Goal: Transaction & Acquisition: Download file/media

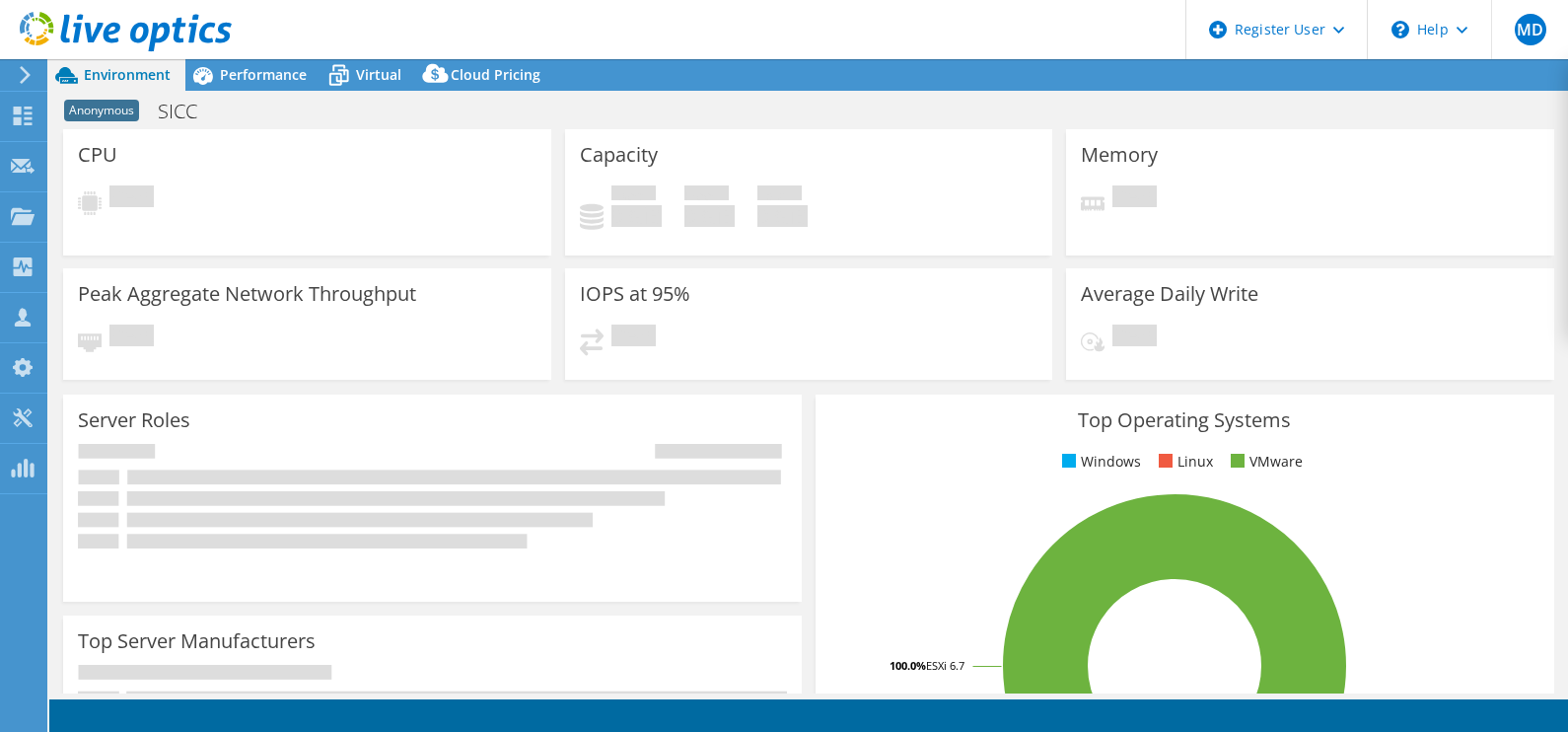
select select "EUFrankfurt"
select select "USD"
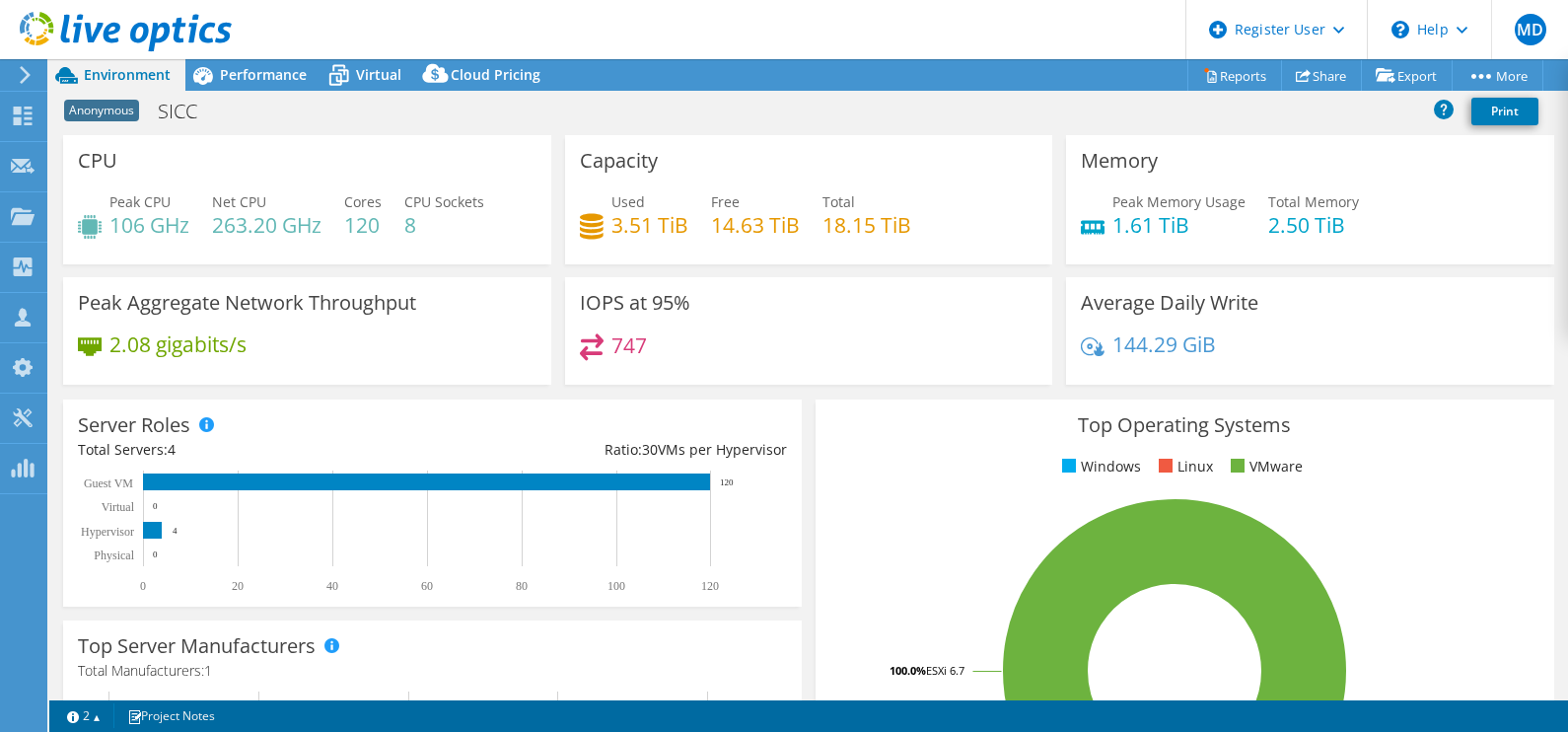
click at [30, 74] on icon at bounding box center [25, 75] width 15 height 18
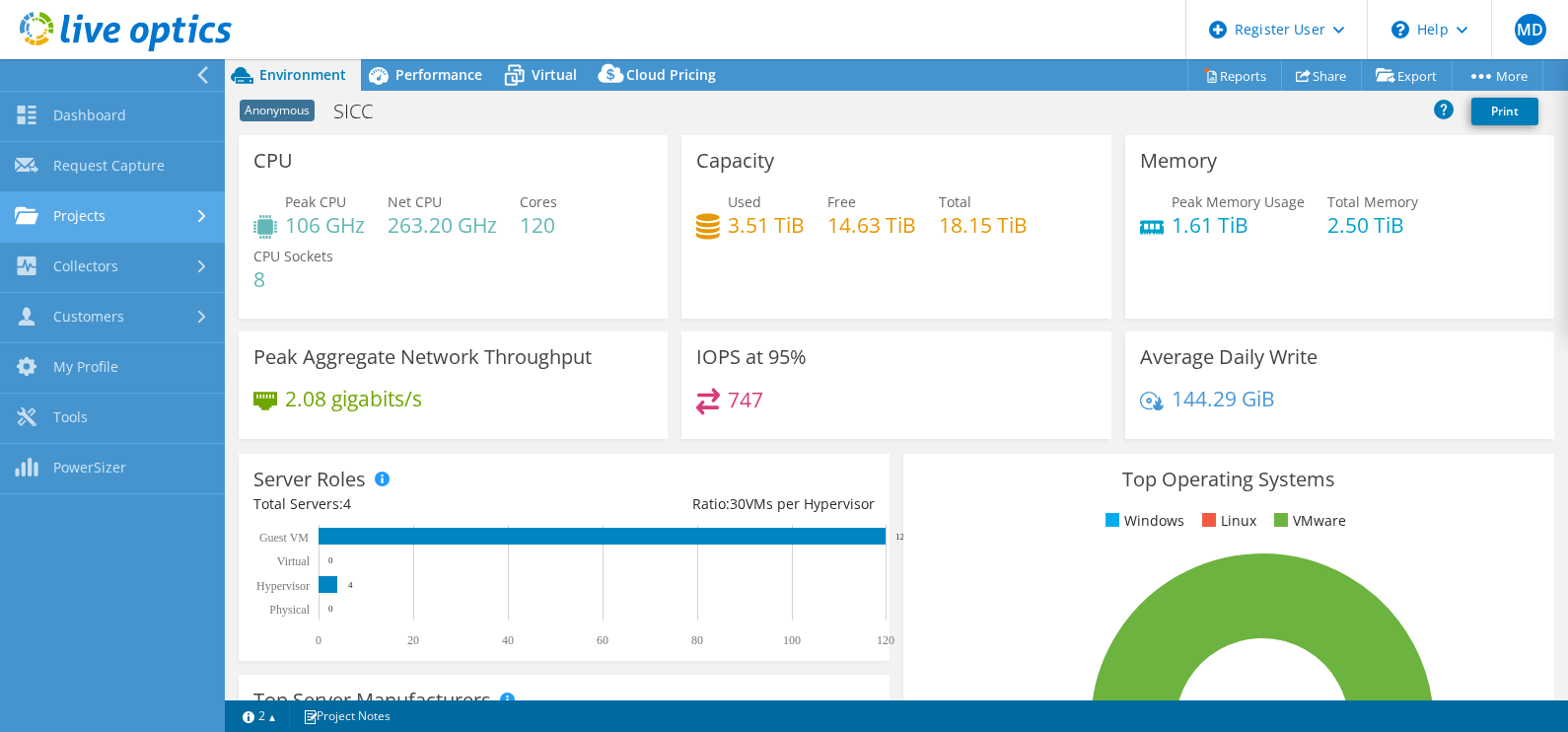
click at [154, 203] on link "Projects" at bounding box center [112, 218] width 225 height 50
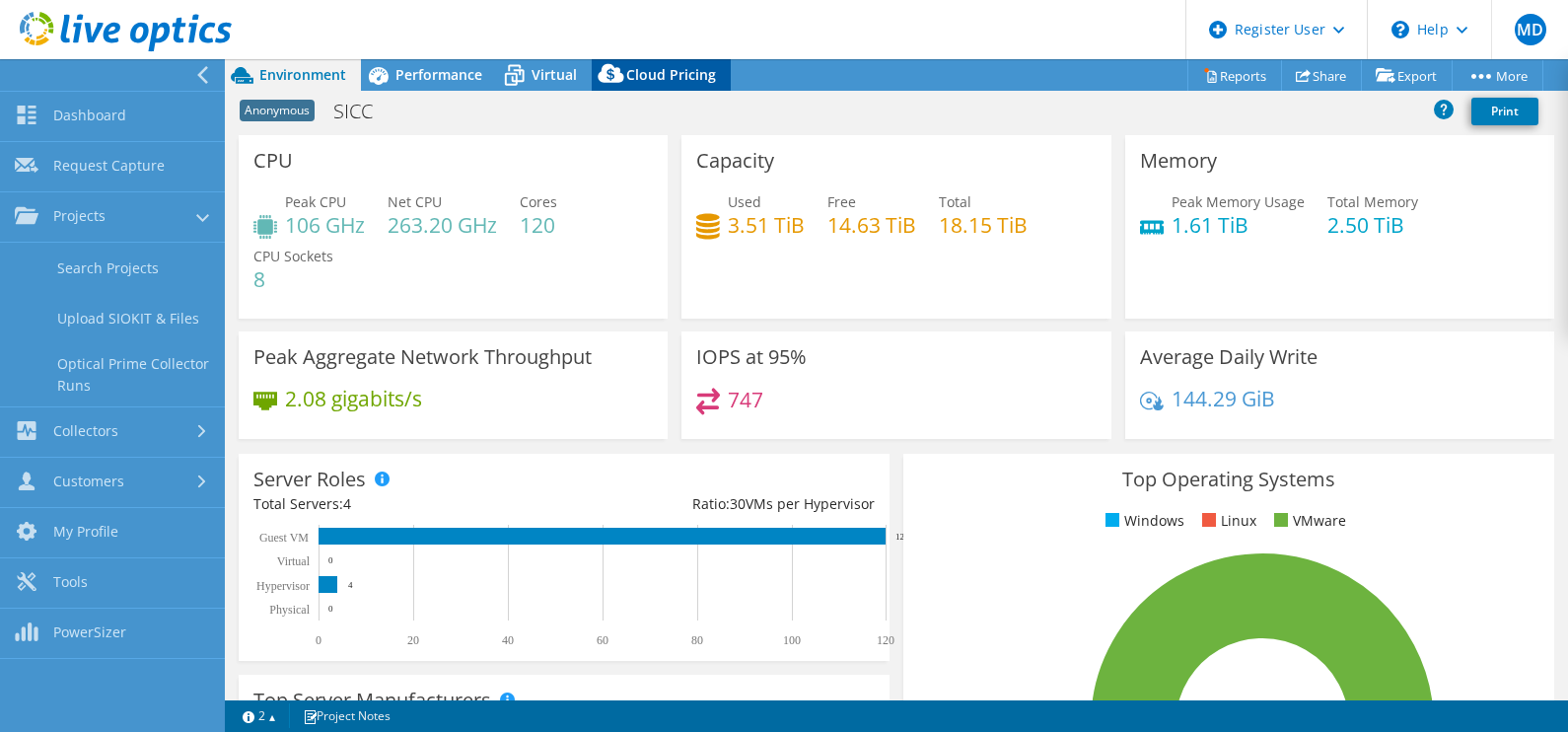
click at [465, 67] on span "Performance" at bounding box center [438, 74] width 87 height 19
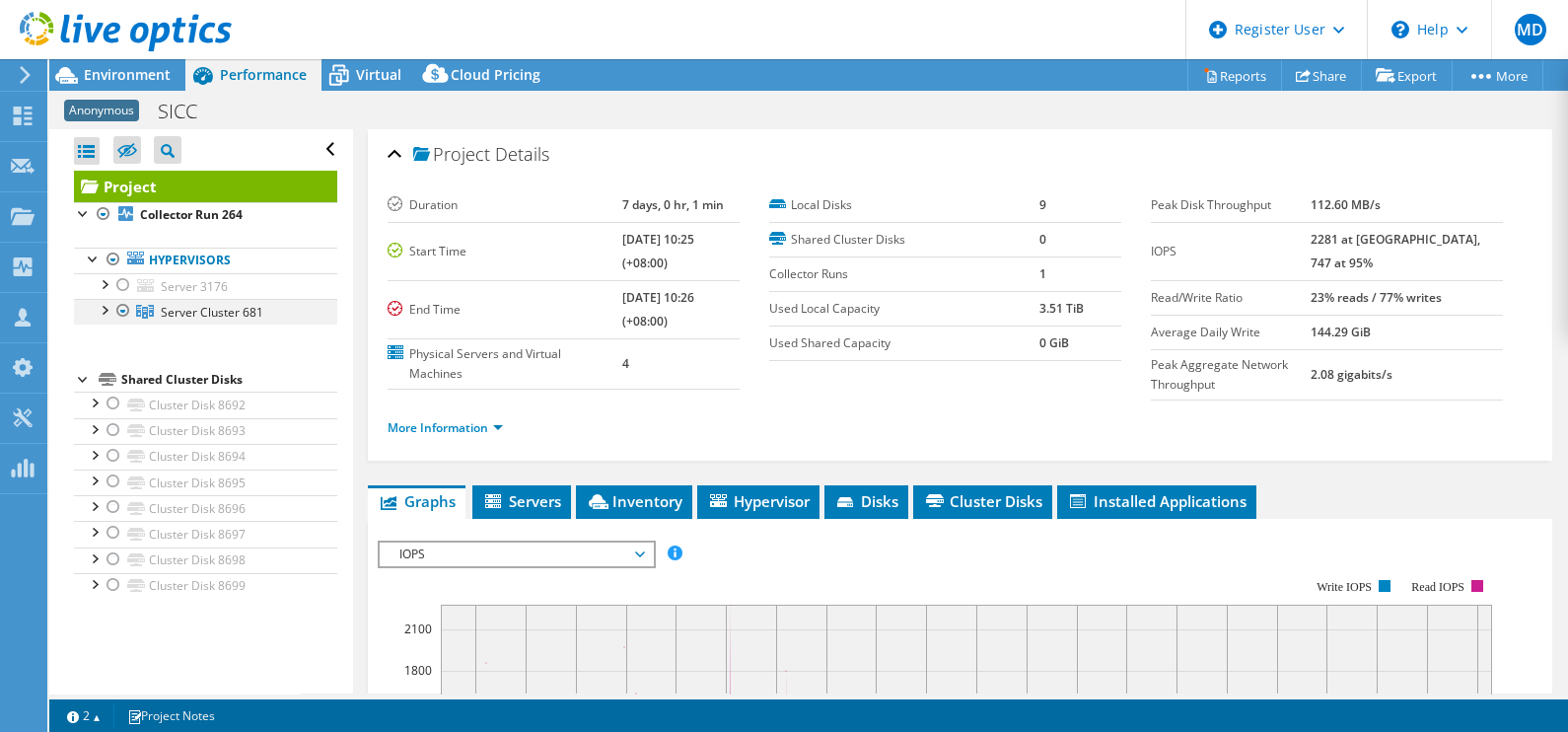
click at [110, 312] on div at bounding box center [104, 309] width 20 height 20
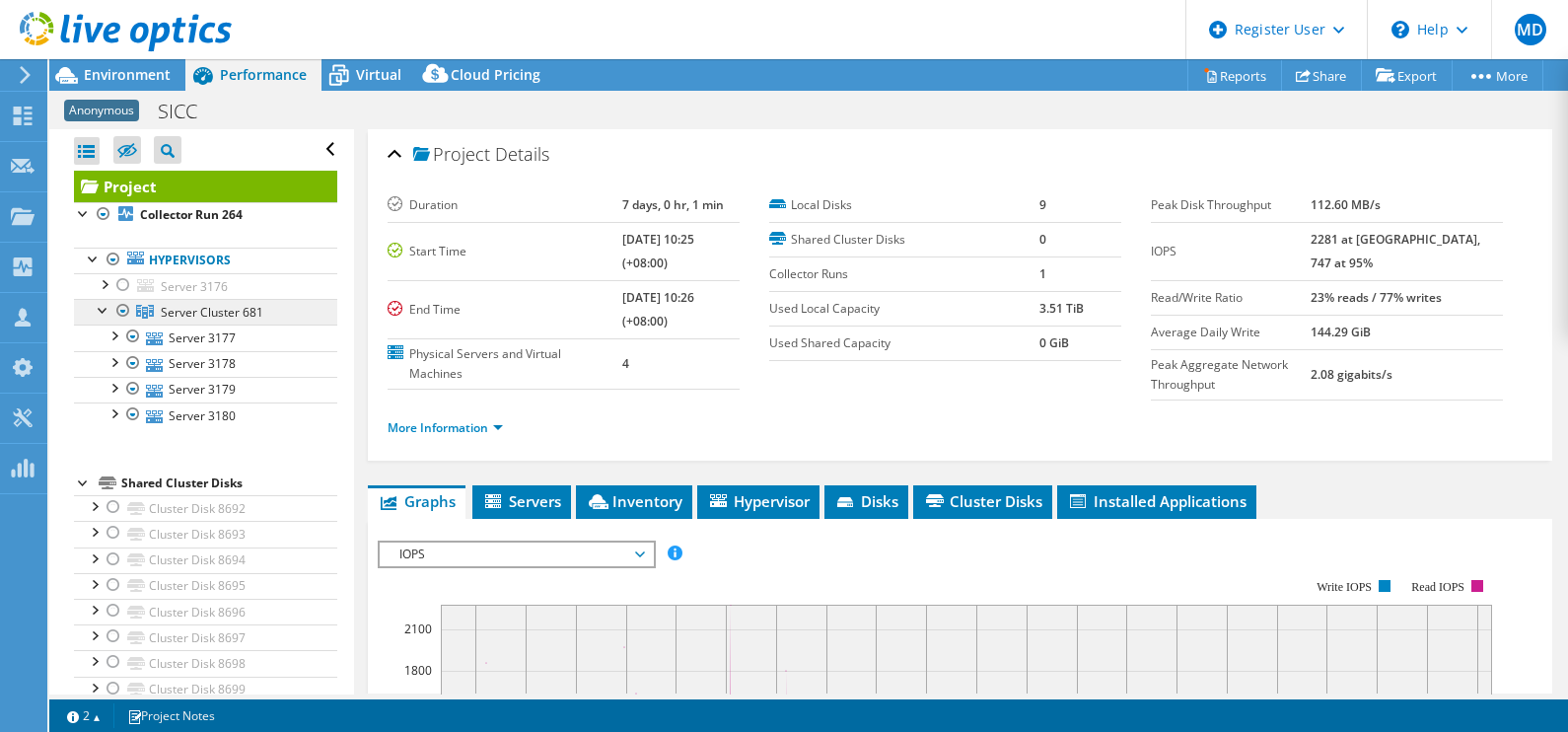
click at [263, 309] on link "Server Cluster 681" at bounding box center [206, 312] width 264 height 26
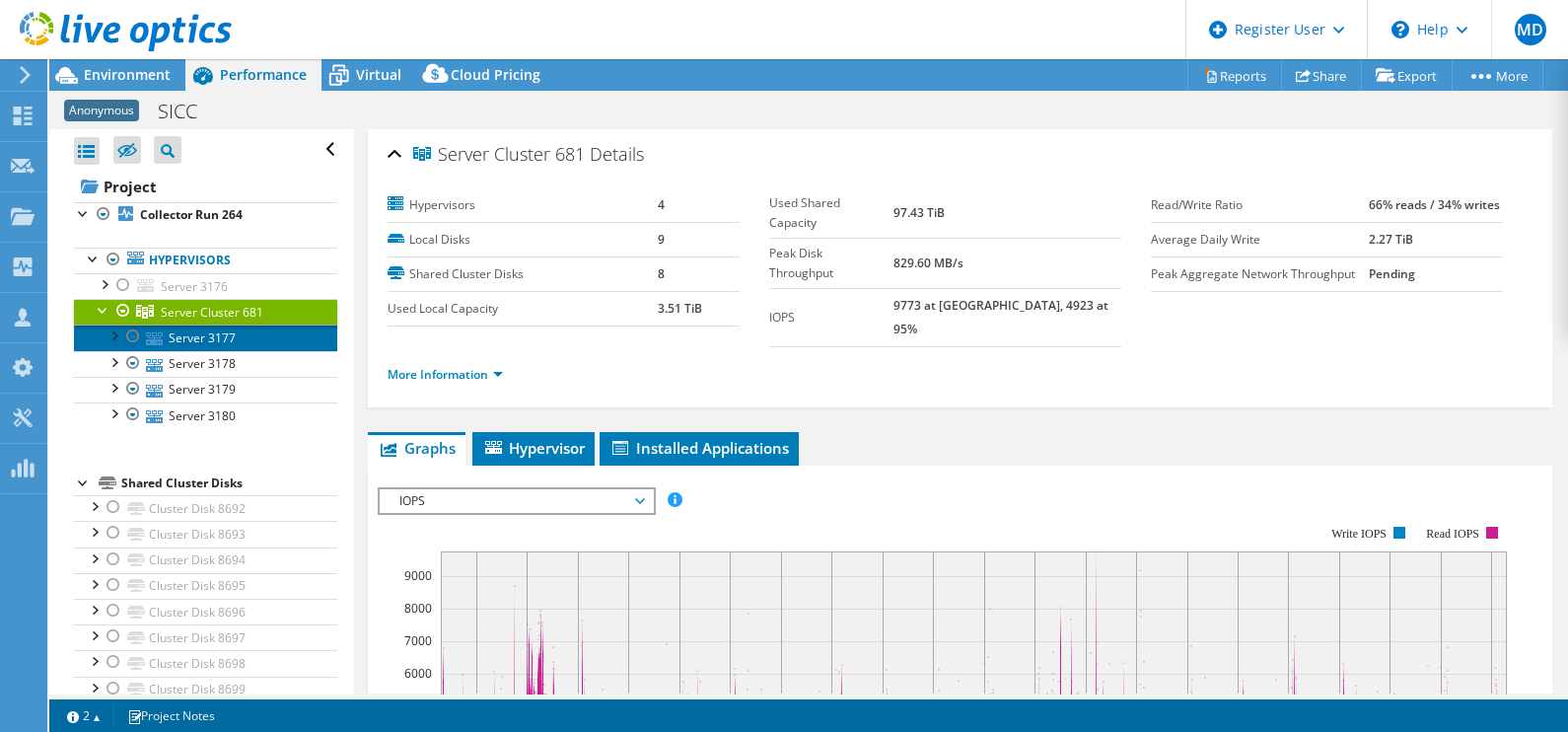
click at [193, 339] on link "Server 3177" at bounding box center [206, 338] width 264 height 26
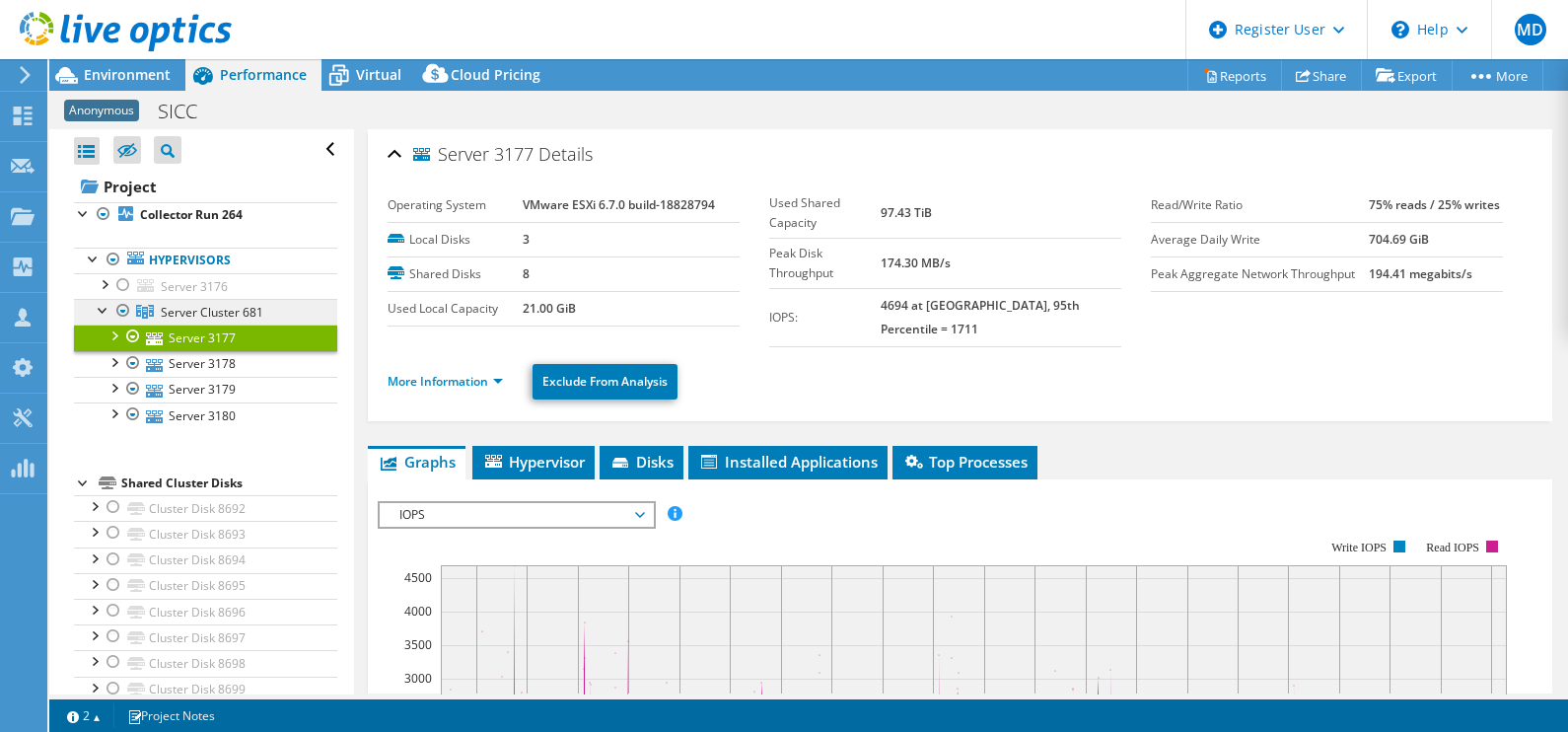
click at [210, 312] on span "Server Cluster 681" at bounding box center [212, 312] width 103 height 17
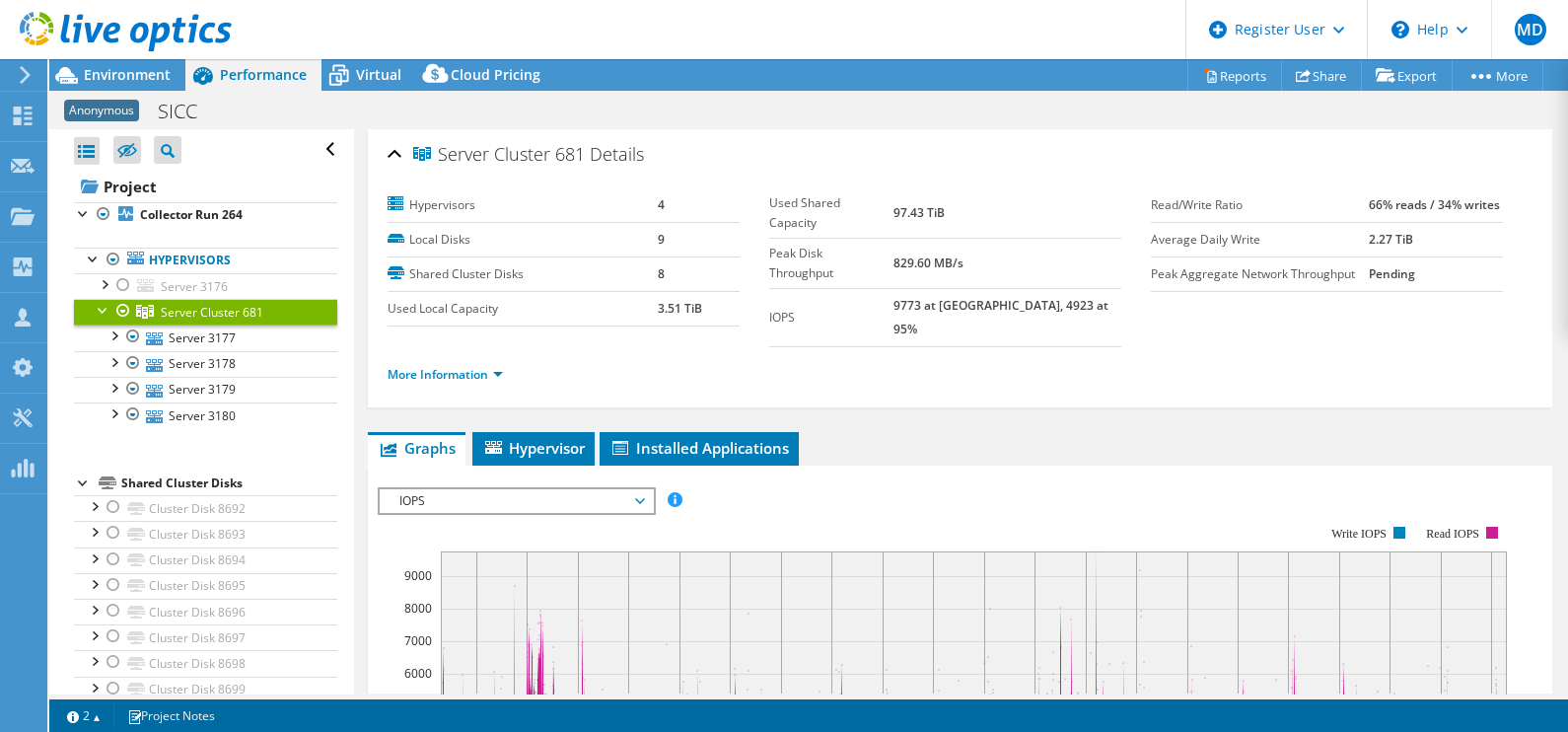
click at [119, 60] on div at bounding box center [116, 33] width 232 height 66
click at [117, 67] on span "Environment" at bounding box center [127, 74] width 87 height 19
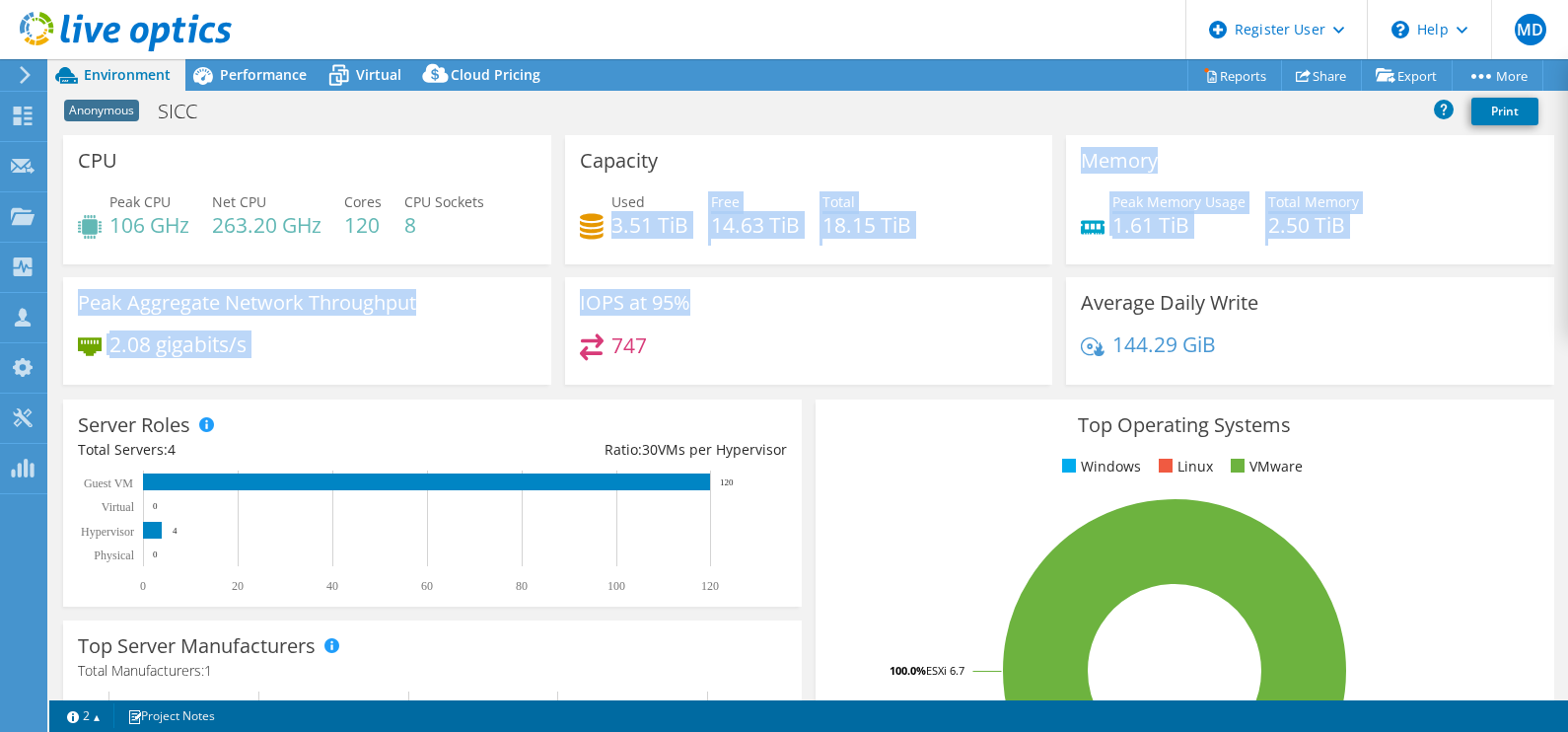
drag, startPoint x: 661, startPoint y: 333, endPoint x: 609, endPoint y: 212, distance: 131.7
click at [609, 212] on div "CPU Peak CPU 106 GHz Net CPU 263.20 GHz Cores 120 CPU Sockets 8 Capacity Used 3…" at bounding box center [808, 266] width 1505 height 263
copy div "3.51 TiB Free 14.63 TiB Total 18.15 TiB Memory Peak Memory Usage 1.61 TiB Total…"
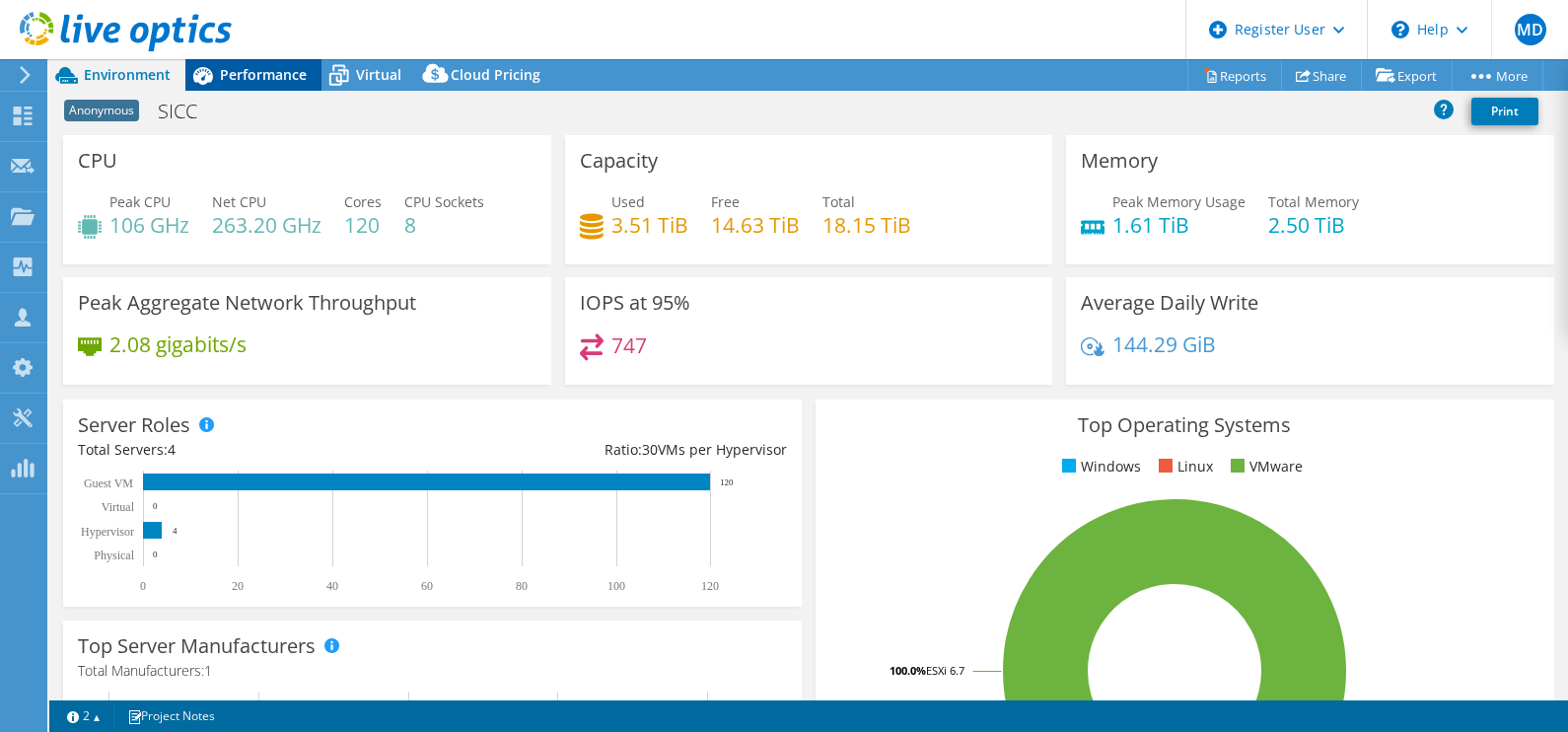
click at [233, 80] on span "Performance" at bounding box center [263, 74] width 87 height 19
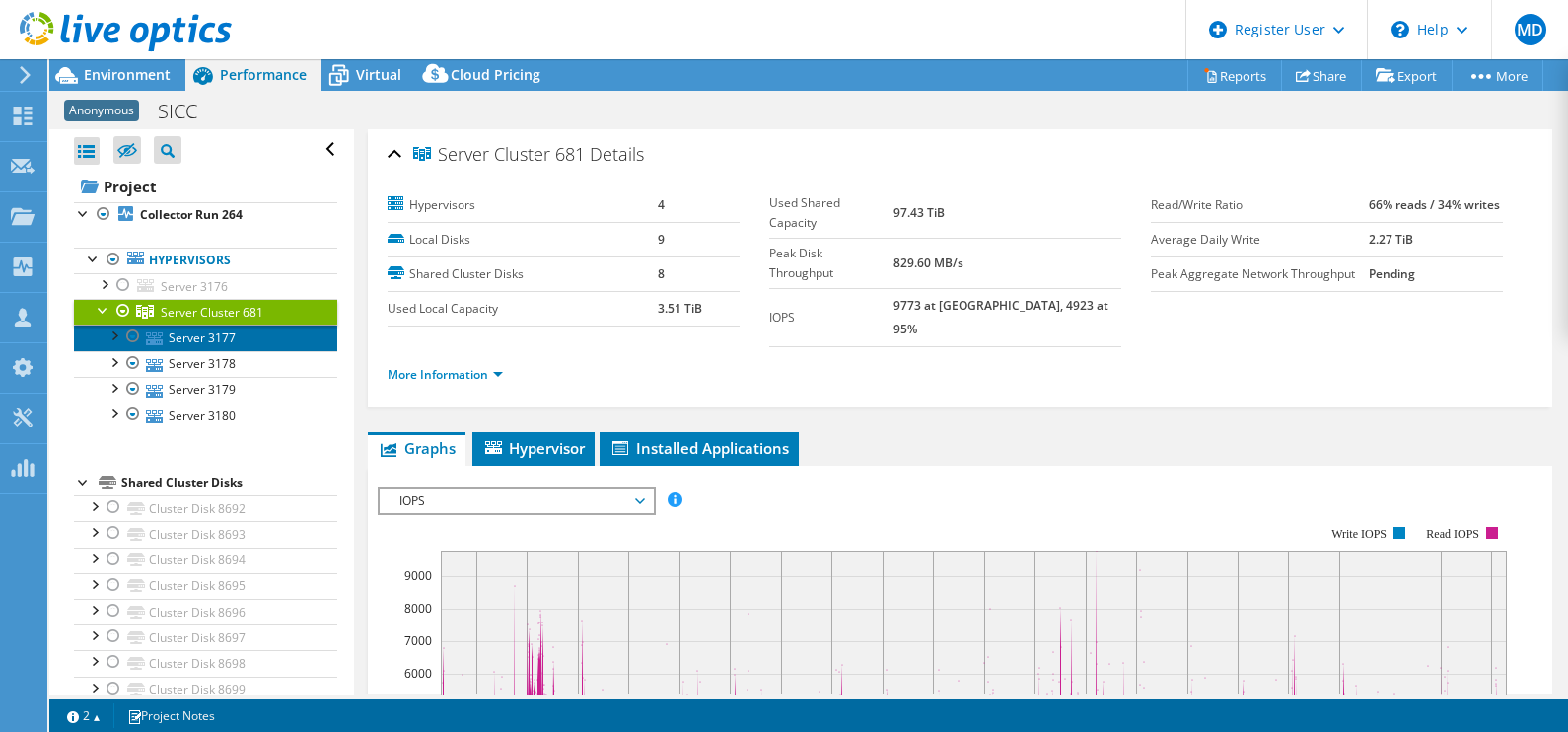
click at [207, 331] on link "Server 3177" at bounding box center [206, 338] width 264 height 26
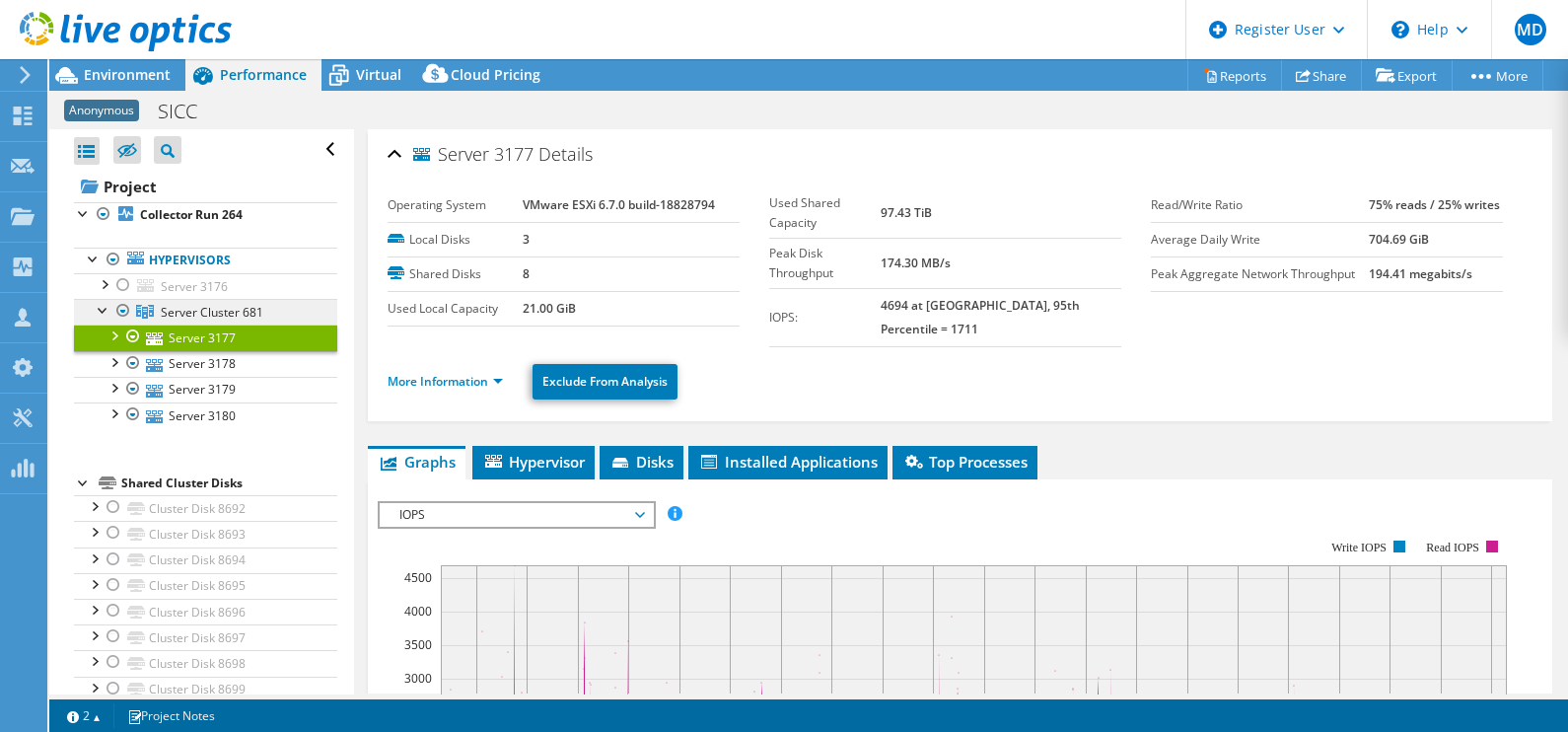
click at [208, 309] on span "Server Cluster 681" at bounding box center [212, 312] width 103 height 17
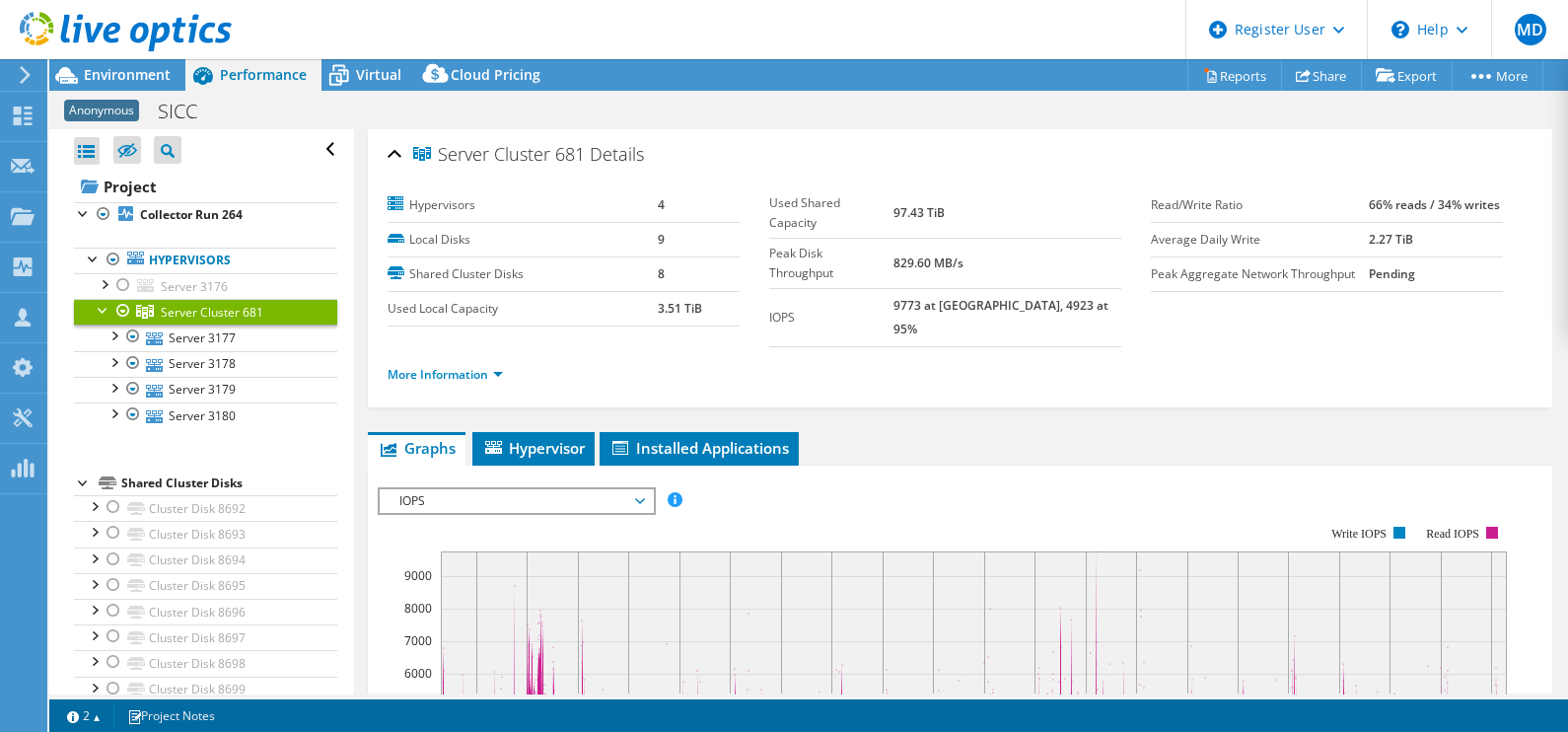
click at [105, 311] on div at bounding box center [104, 309] width 20 height 20
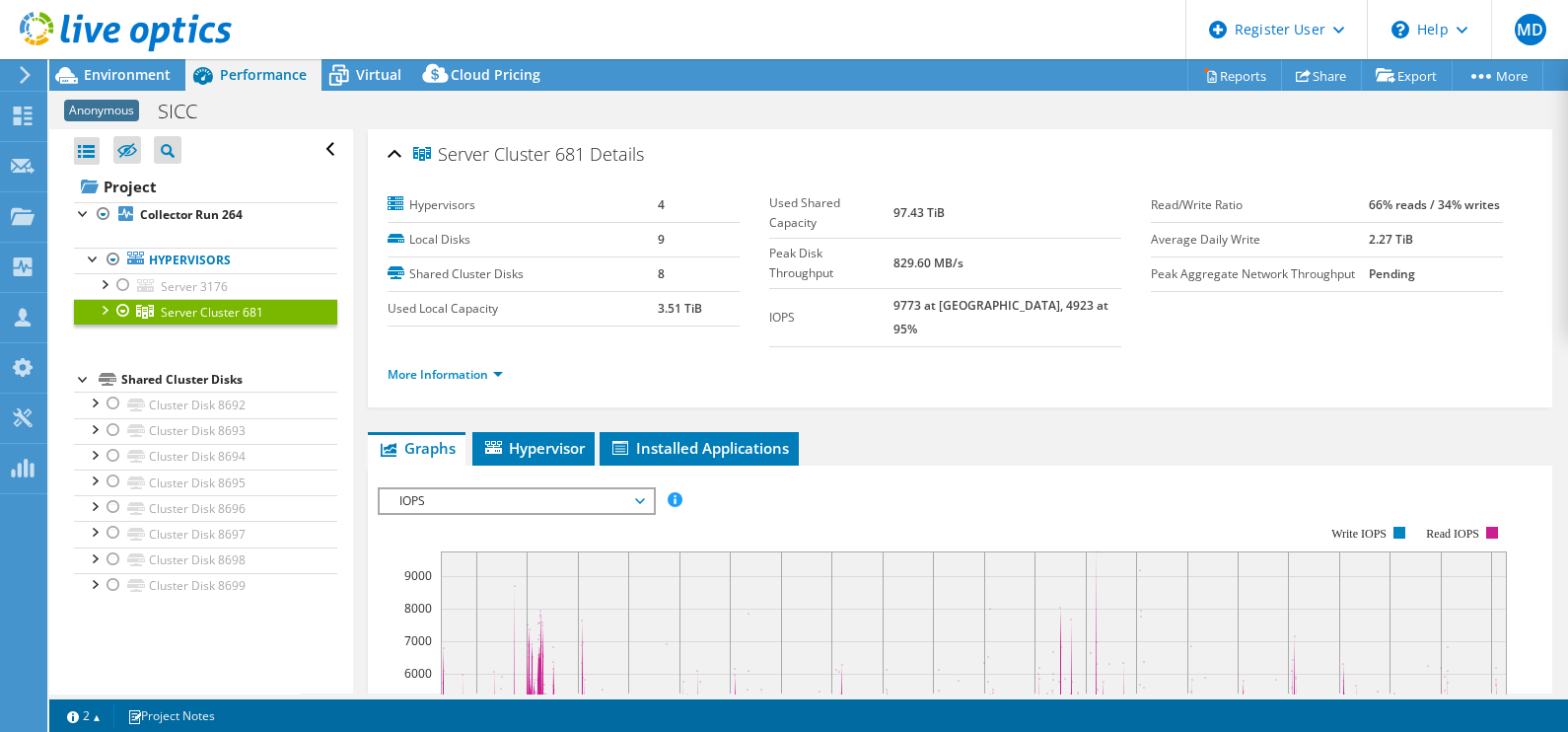
click at [109, 311] on div at bounding box center [104, 309] width 20 height 20
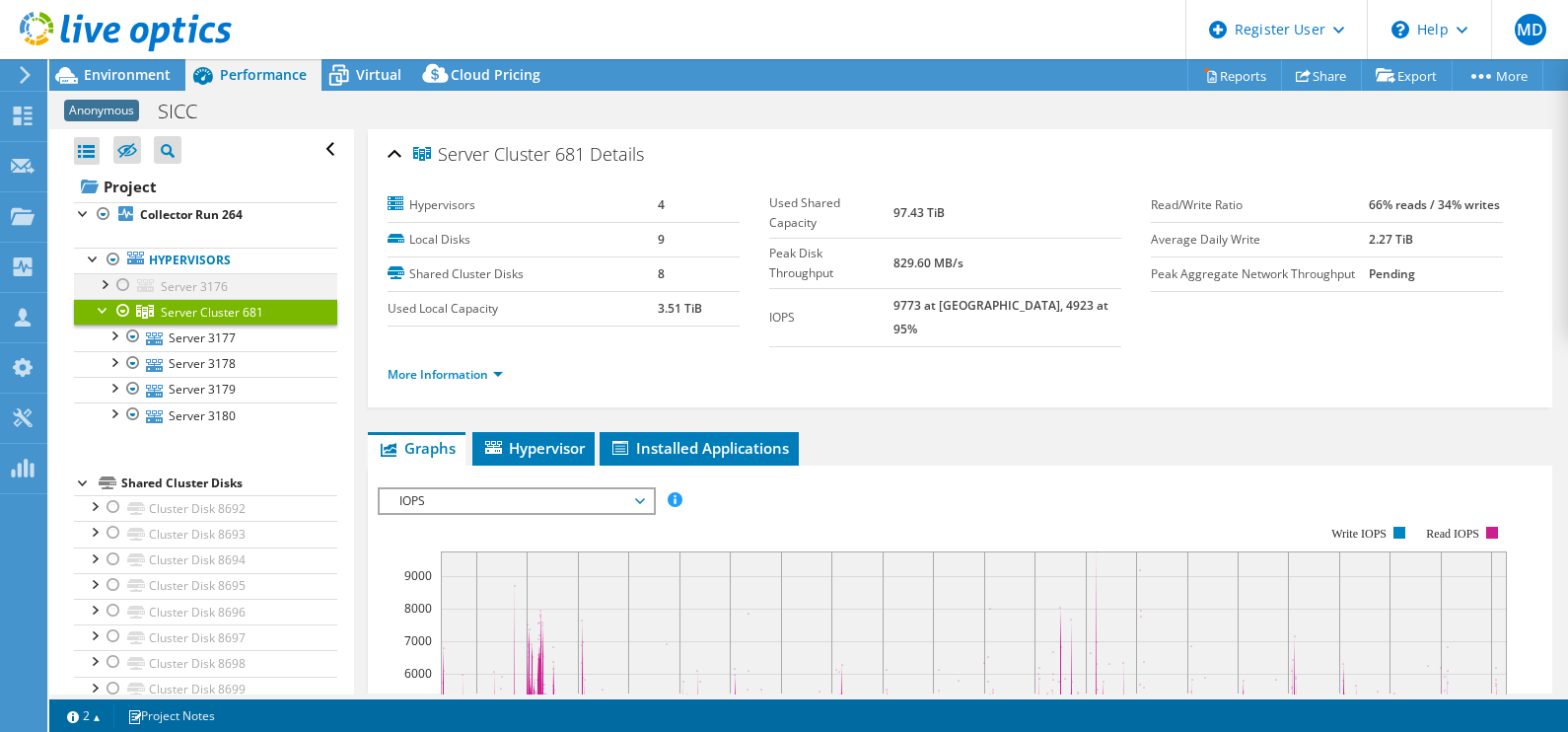
click at [109, 281] on div at bounding box center [104, 284] width 20 height 20
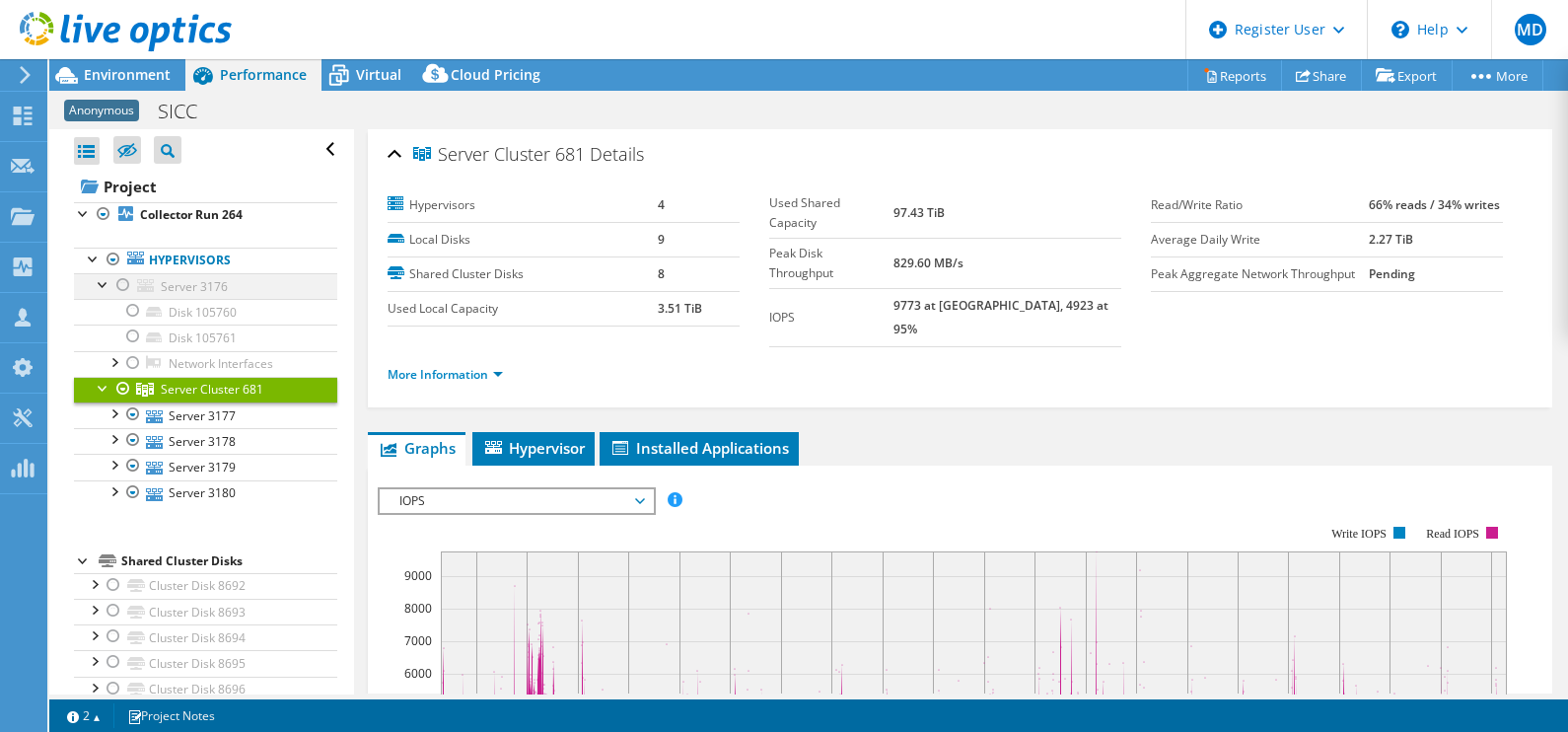
click at [109, 281] on div at bounding box center [104, 284] width 20 height 20
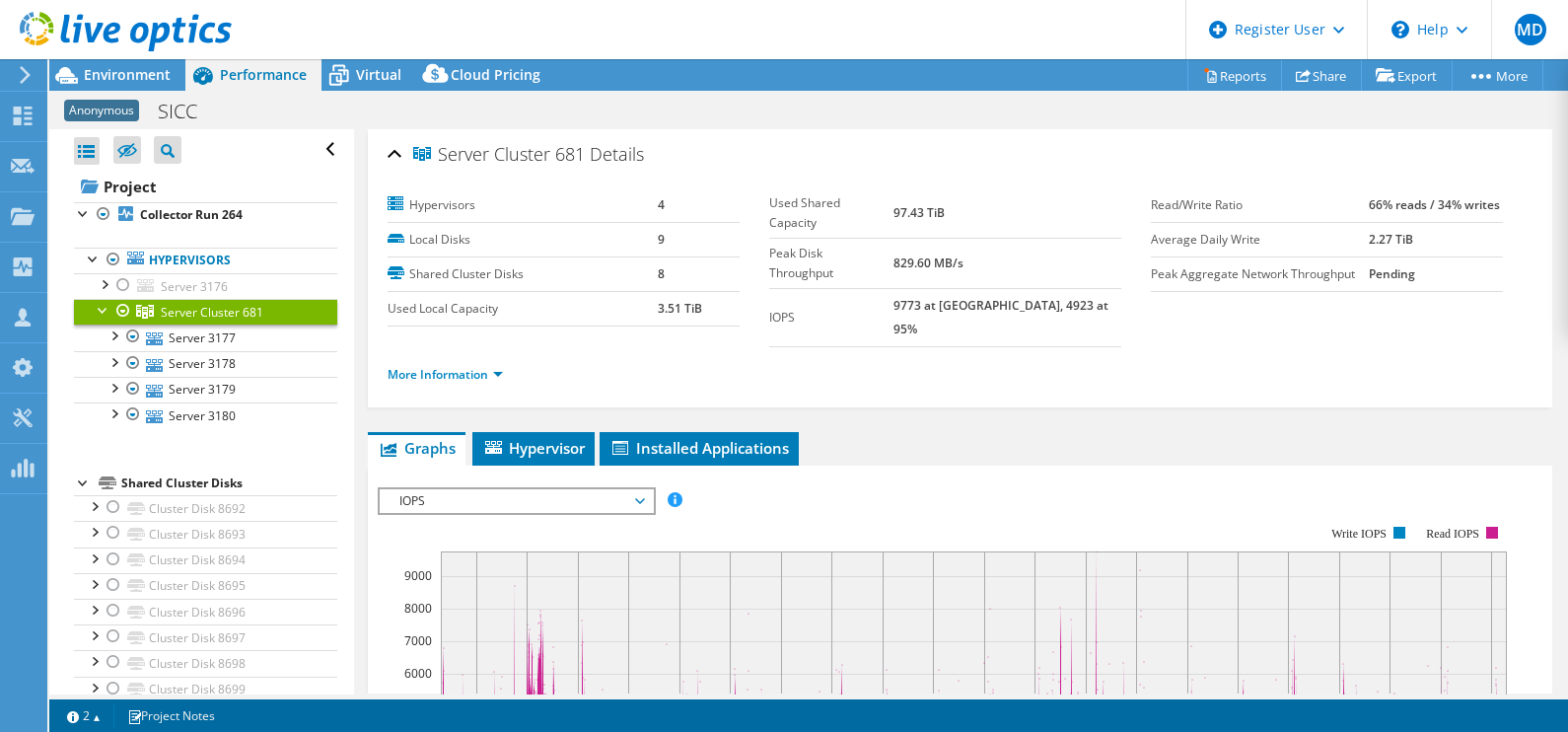
click at [140, 65] on div at bounding box center [116, 33] width 232 height 66
click at [153, 305] on icon at bounding box center [145, 312] width 18 height 14
click at [161, 305] on span "Server Cluster 681" at bounding box center [212, 312] width 103 height 17
click at [92, 307] on link "Server Cluster 681" at bounding box center [206, 312] width 264 height 26
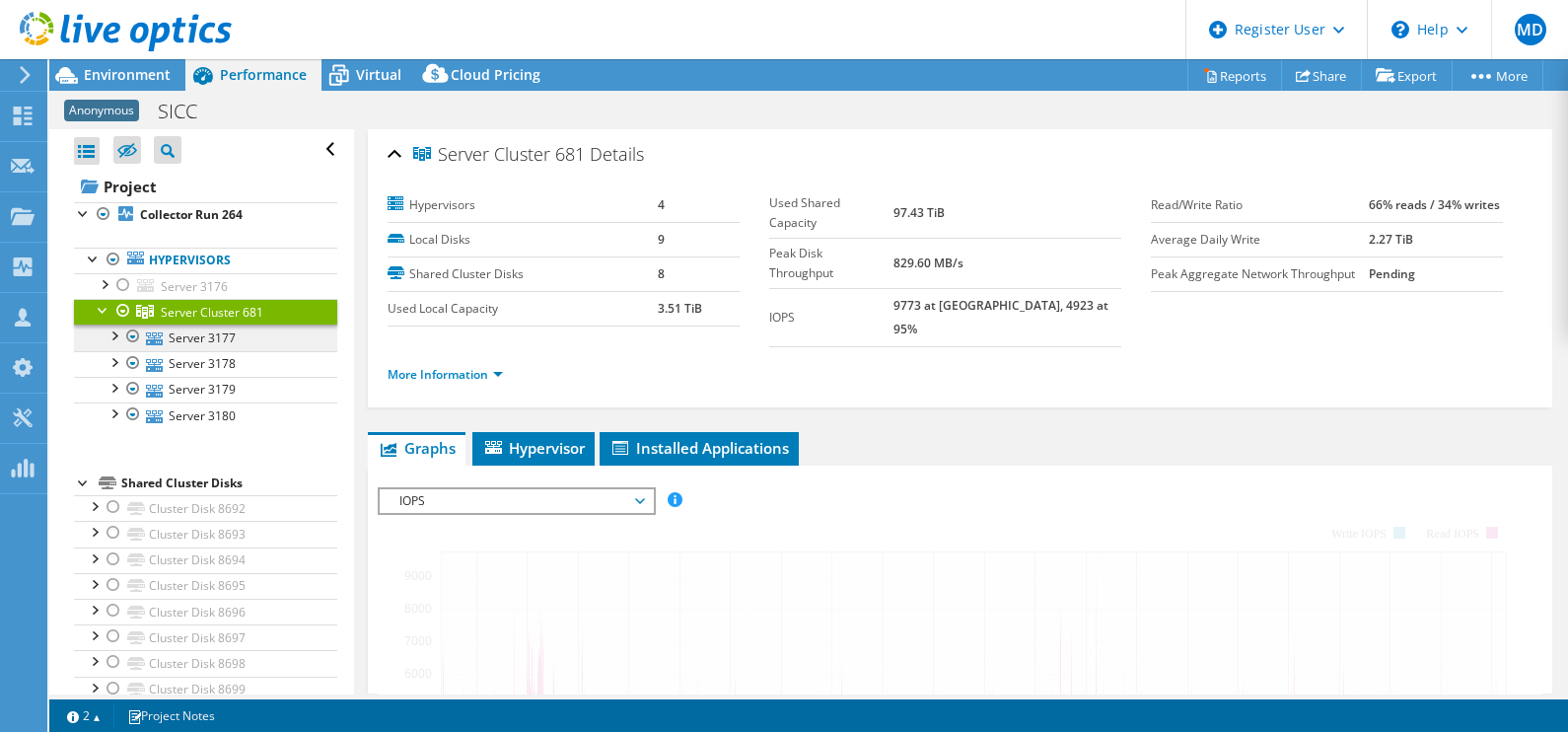
click at [114, 309] on div at bounding box center [124, 311] width 20 height 24
click at [146, 325] on link "Server 3177" at bounding box center [206, 338] width 264 height 26
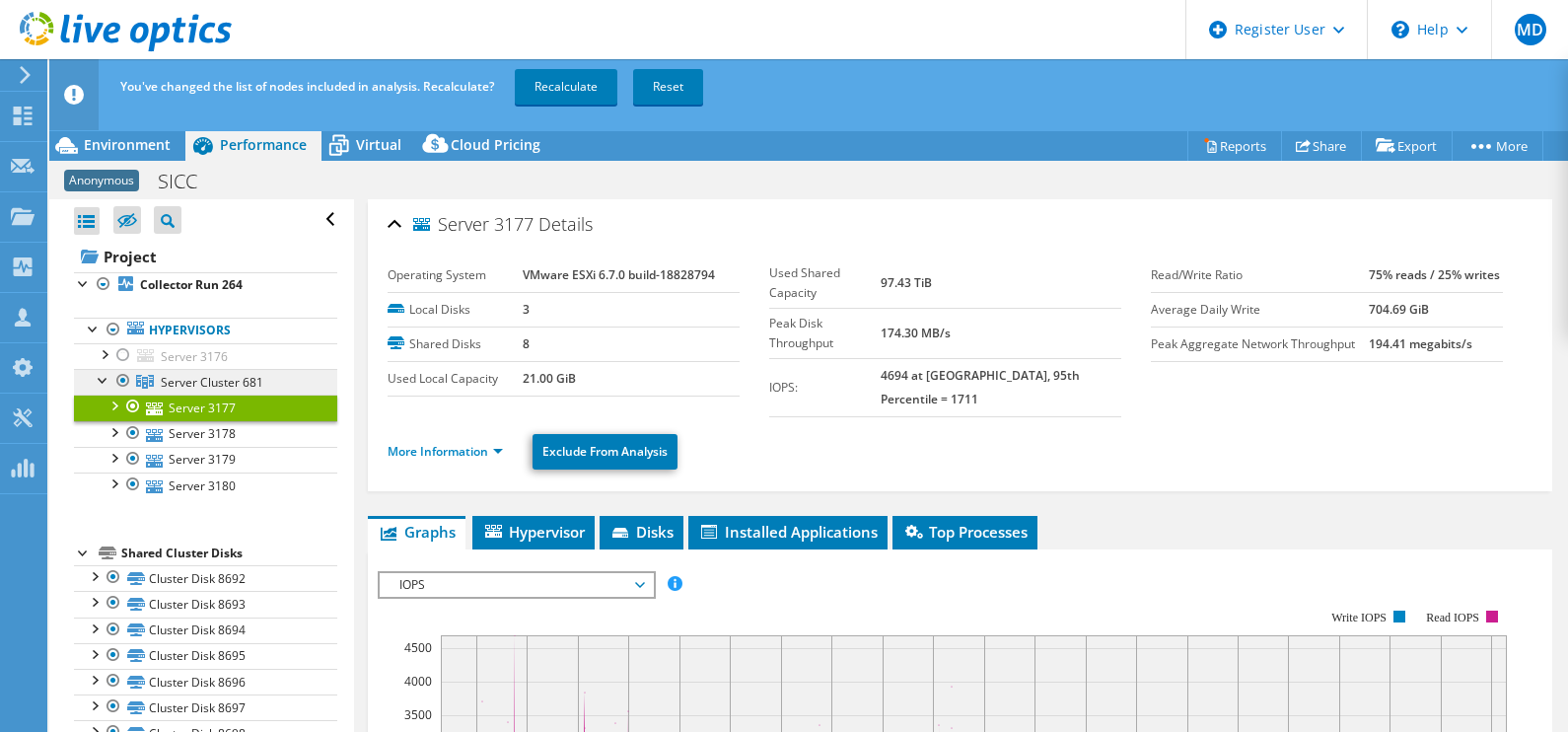
click at [157, 379] on link "Server Cluster 681" at bounding box center [206, 381] width 264 height 26
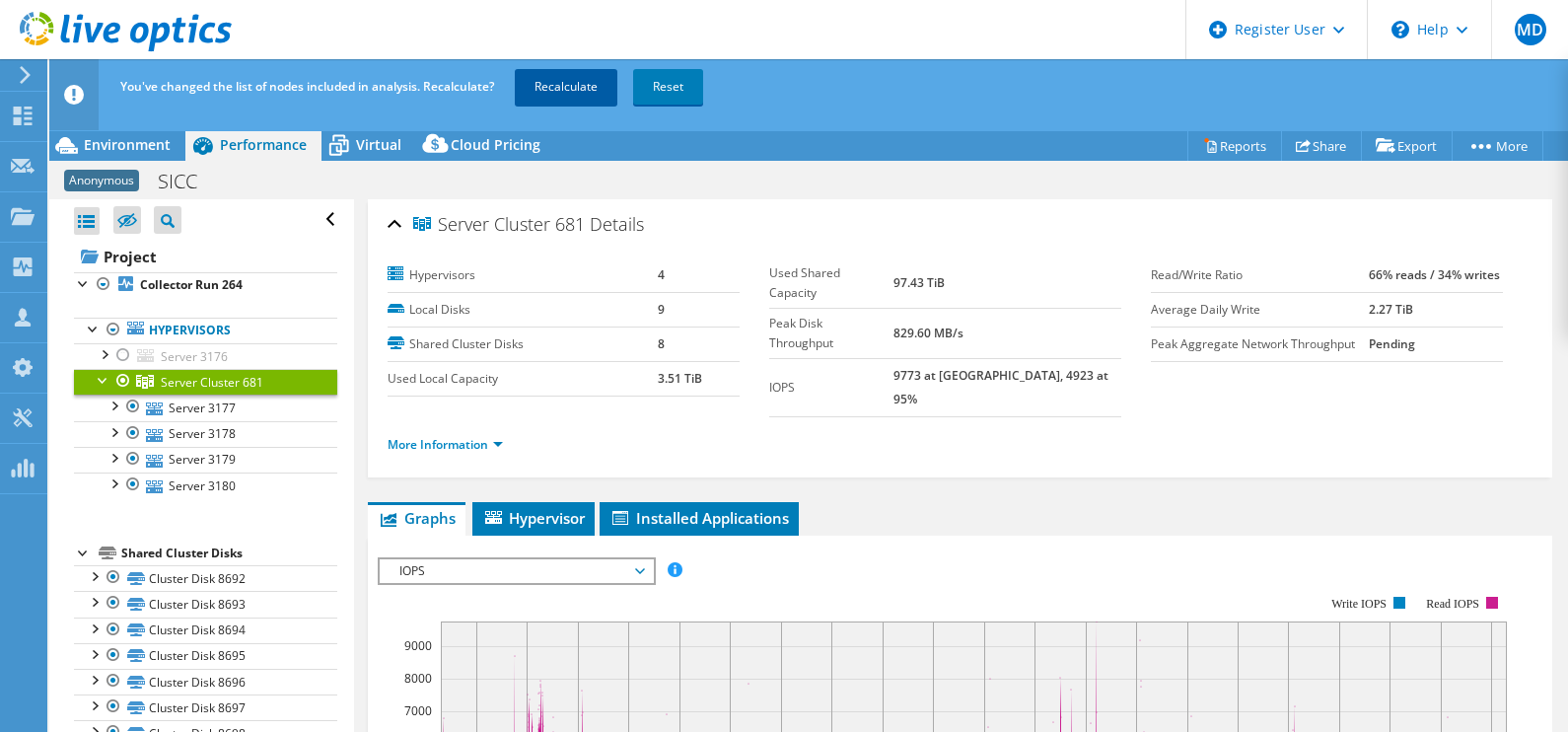
click at [560, 91] on link "Recalculate" at bounding box center [565, 87] width 103 height 36
select select "EUFrankfurt"
select select "USD"
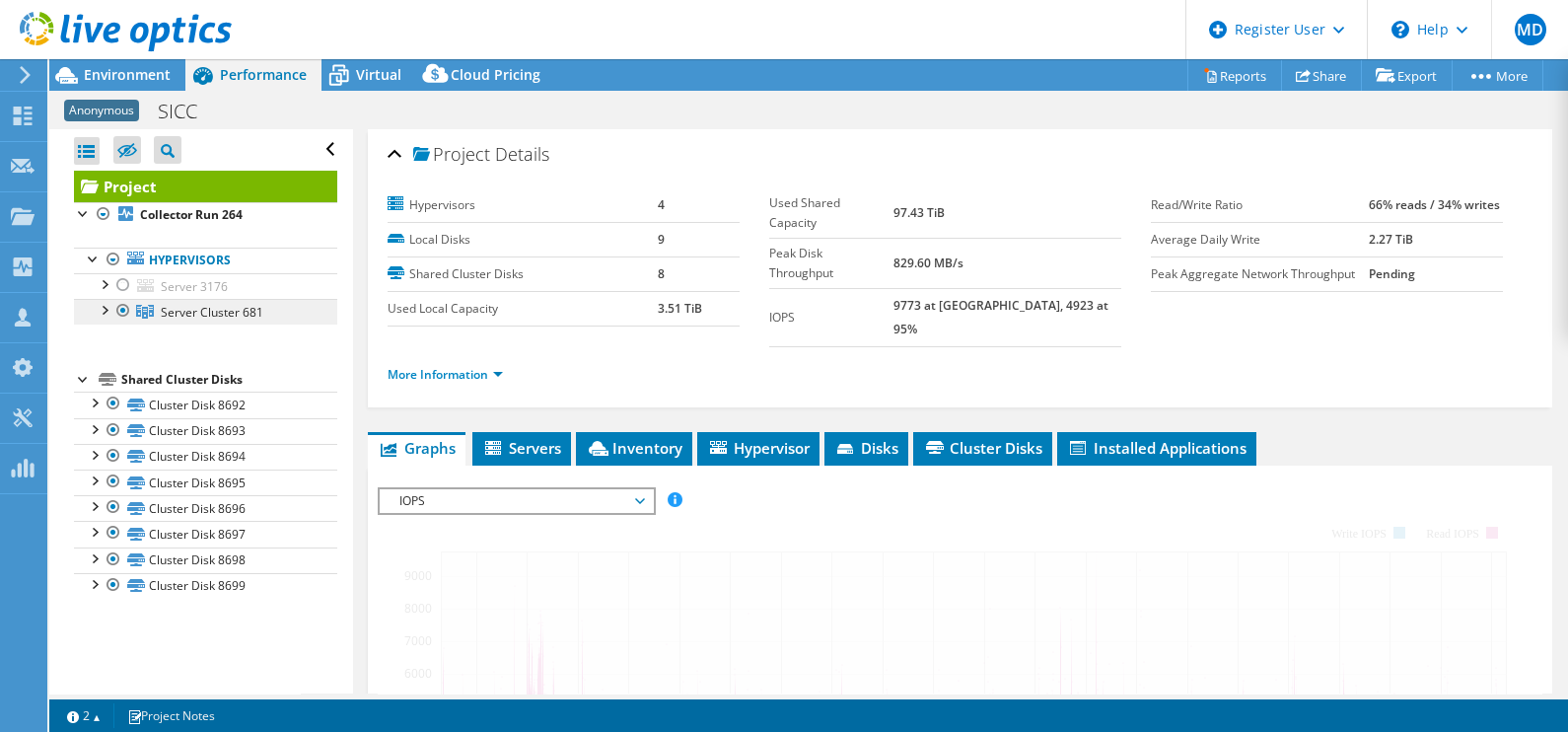
click at [187, 316] on span "Server Cluster 681" at bounding box center [212, 312] width 103 height 17
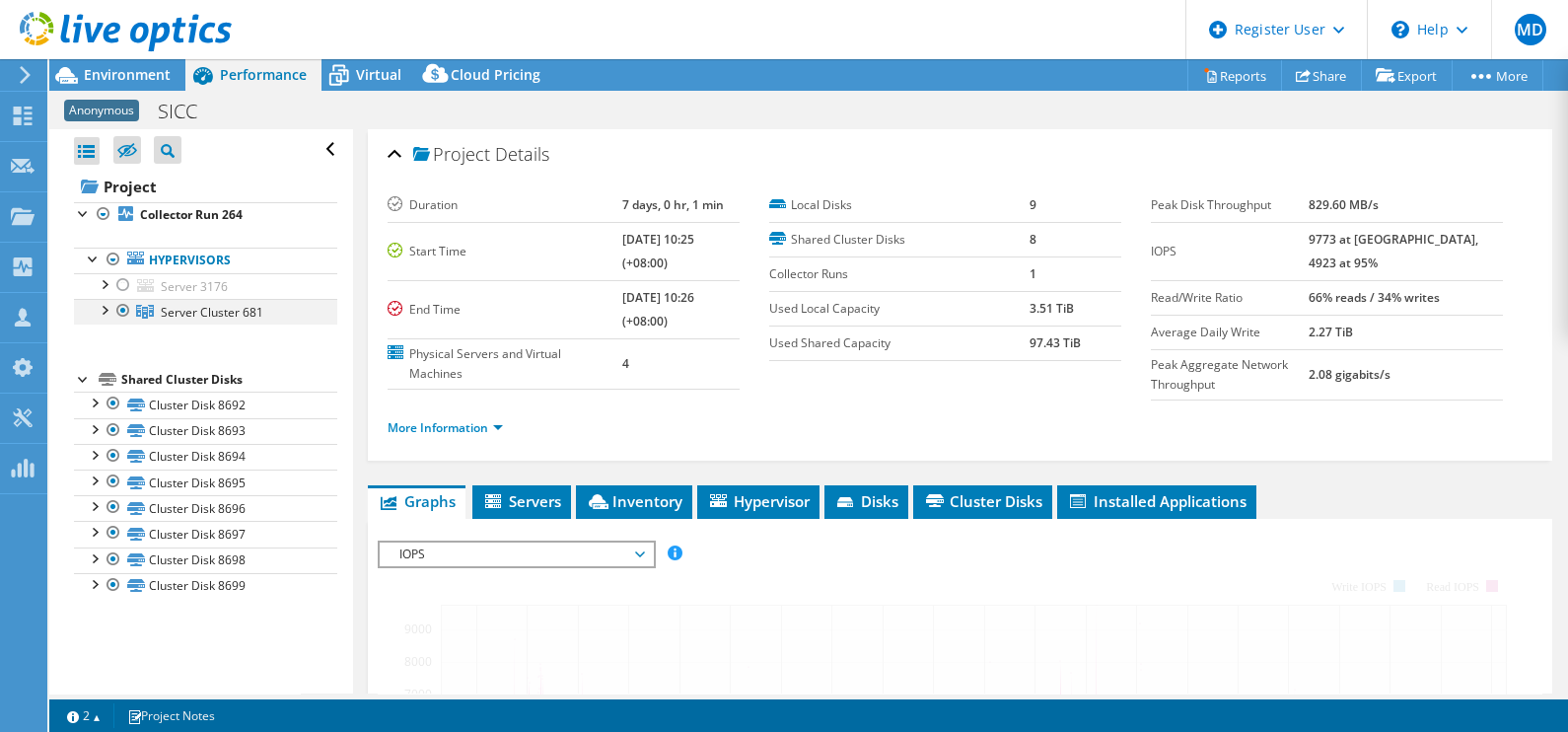
click at [106, 308] on div at bounding box center [104, 309] width 20 height 20
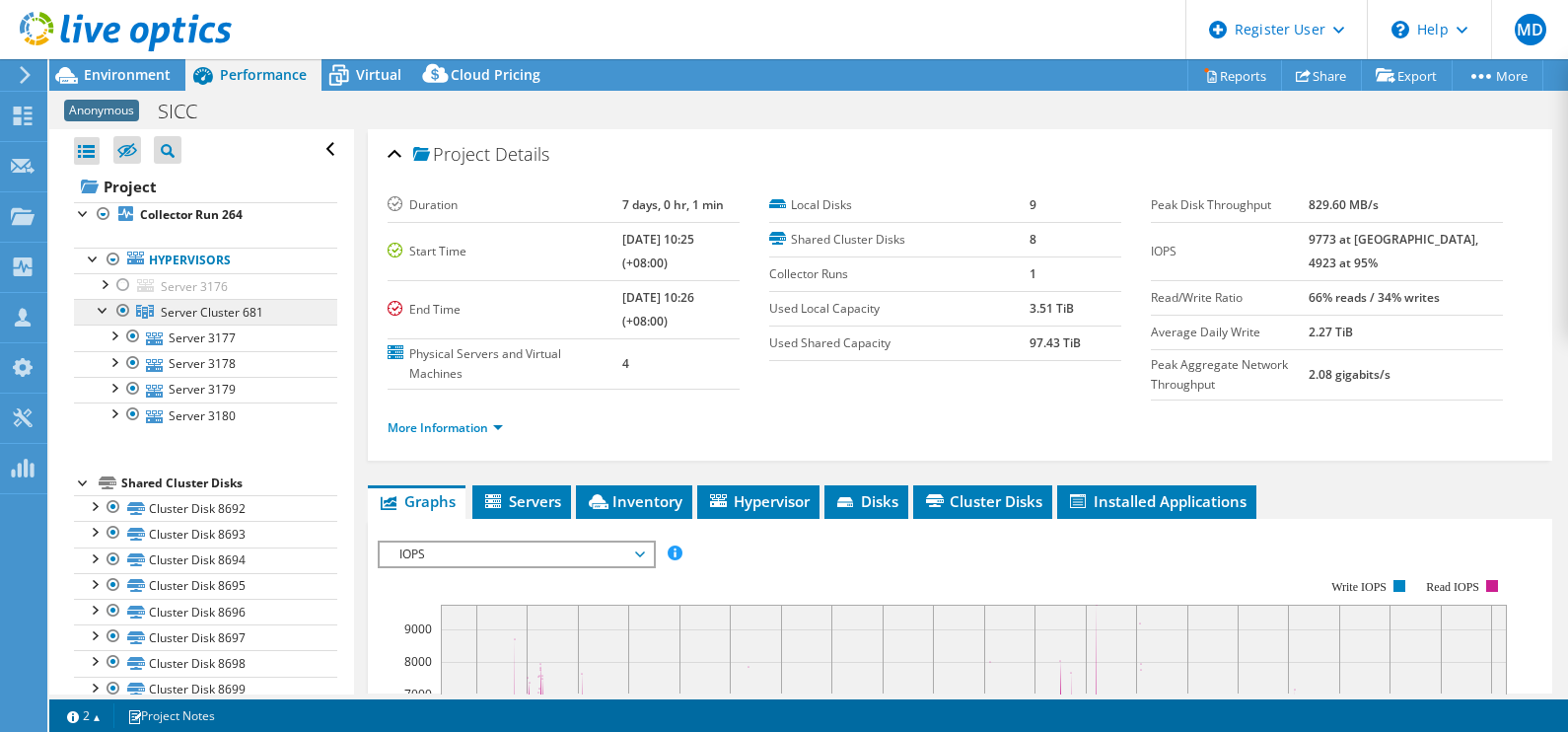
click at [268, 311] on link "Server Cluster 681" at bounding box center [206, 312] width 264 height 26
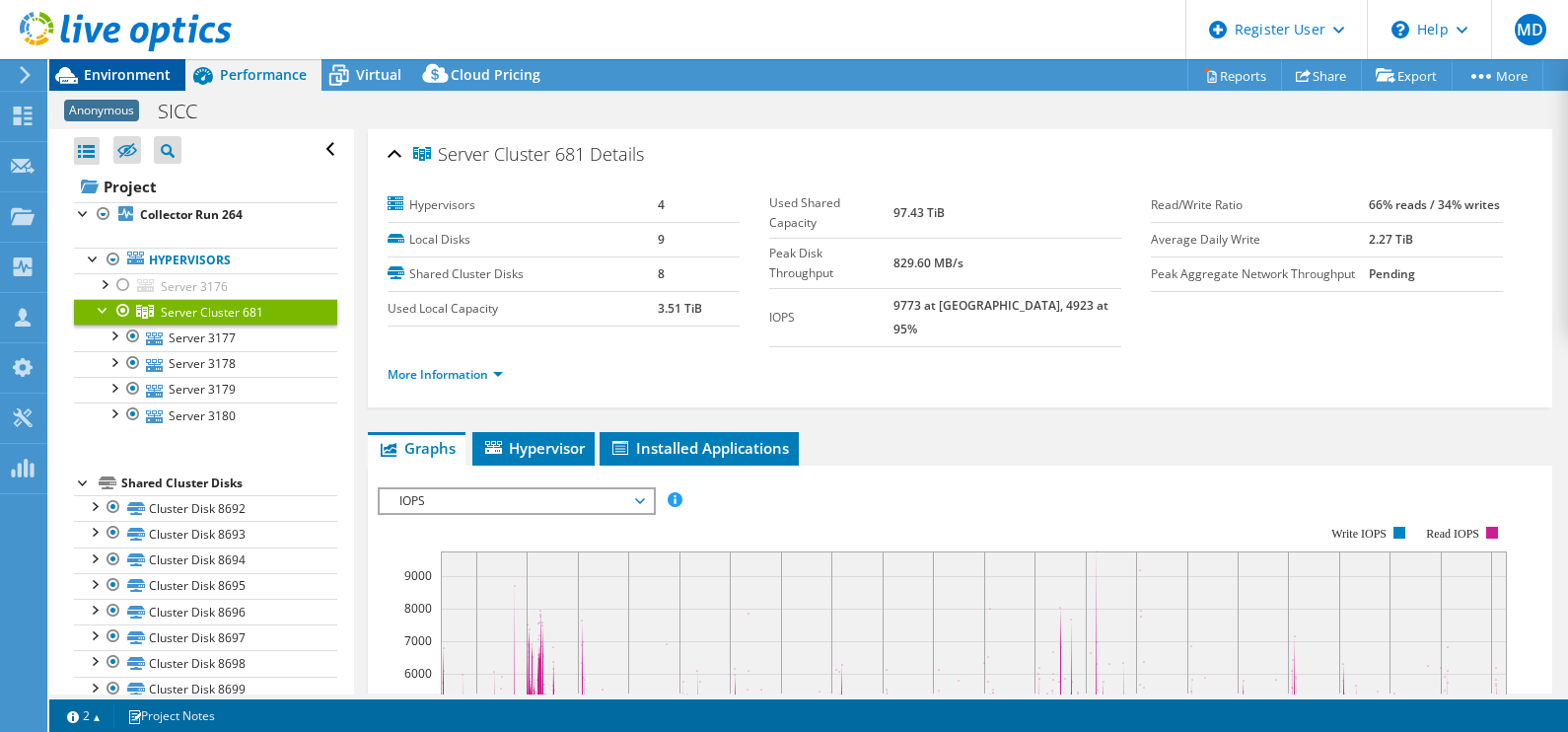
click at [117, 80] on span "Environment" at bounding box center [127, 74] width 87 height 19
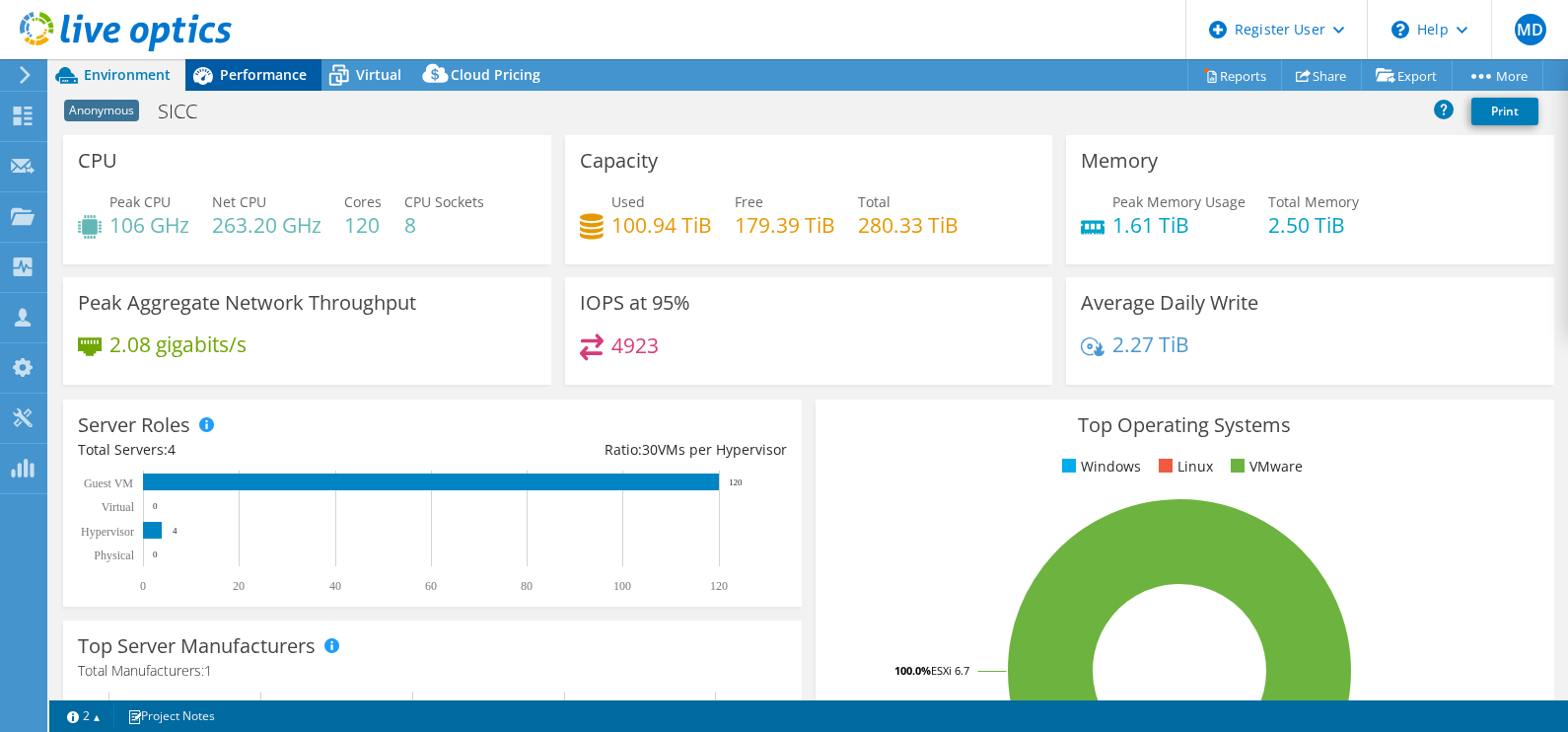
click at [232, 74] on span "Performance" at bounding box center [263, 74] width 87 height 19
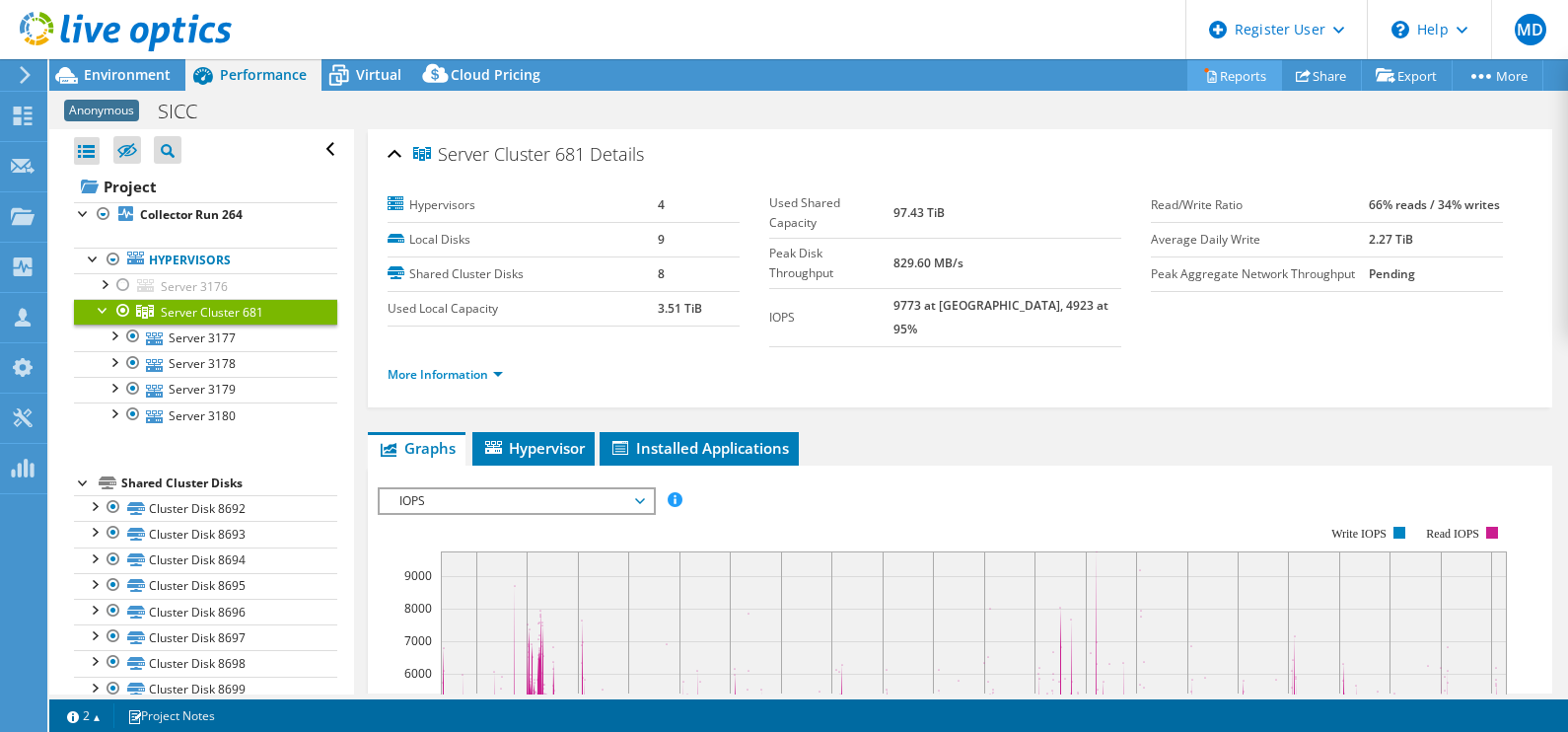
click at [1232, 81] on link "Reports" at bounding box center [1234, 75] width 95 height 31
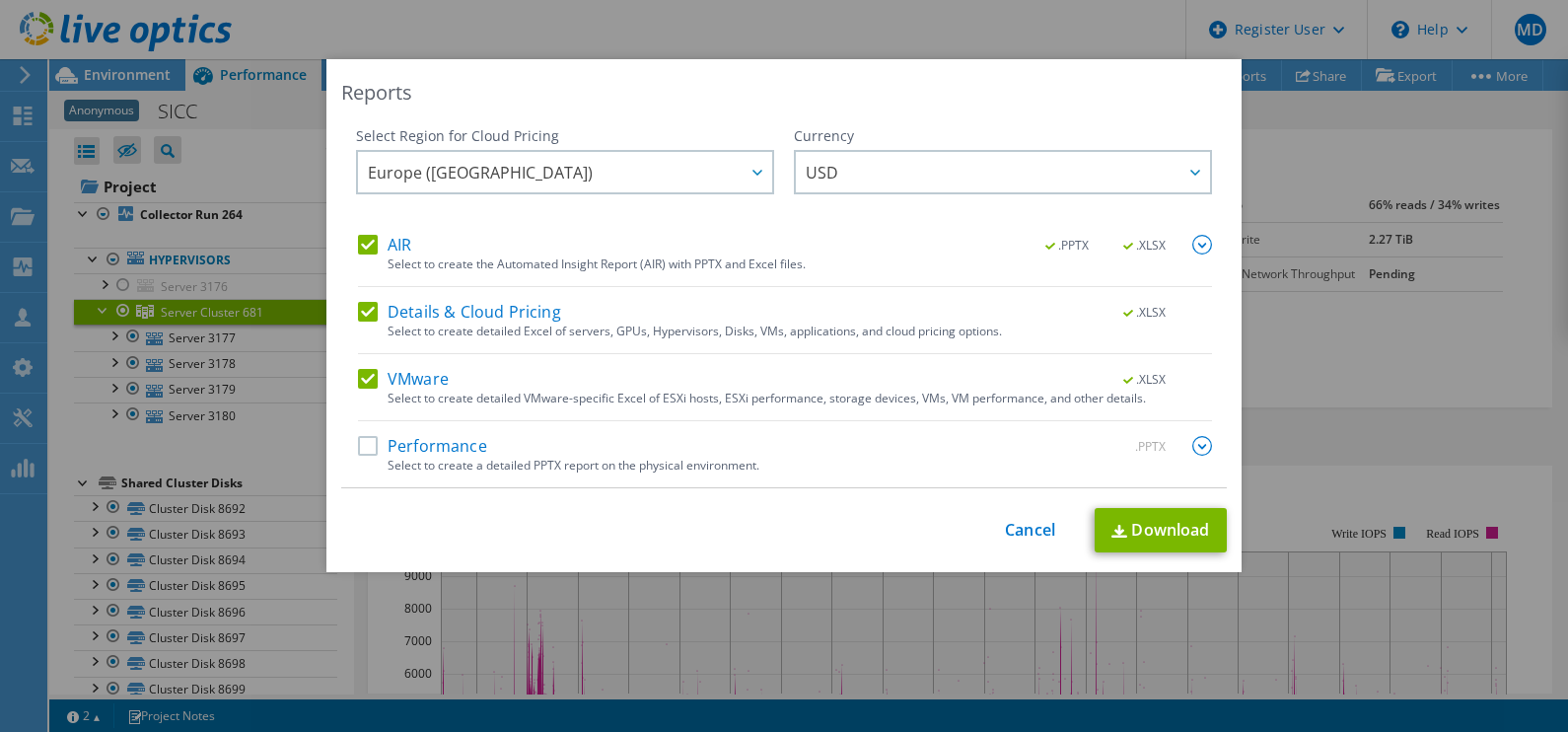
click at [358, 240] on label "AIR" at bounding box center [384, 245] width 53 height 20
click at [0, 0] on input "AIR" at bounding box center [0, 0] width 0 height 0
click at [359, 315] on label "Details & Cloud Pricing" at bounding box center [458, 312] width 203 height 20
click at [0, 0] on input "Details & Cloud Pricing" at bounding box center [0, 0] width 0 height 0
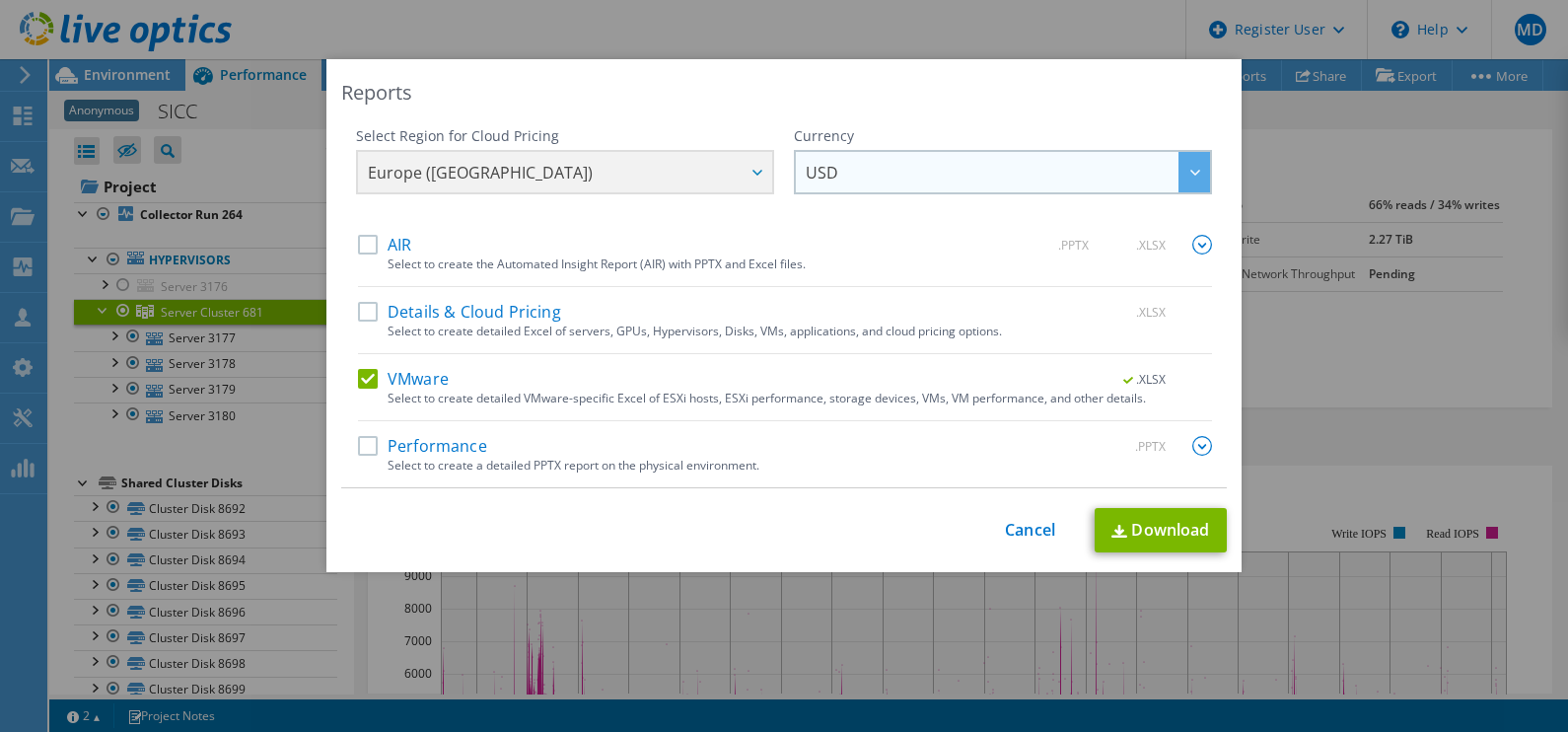
click at [903, 172] on span "USD" at bounding box center [1008, 172] width 404 height 40
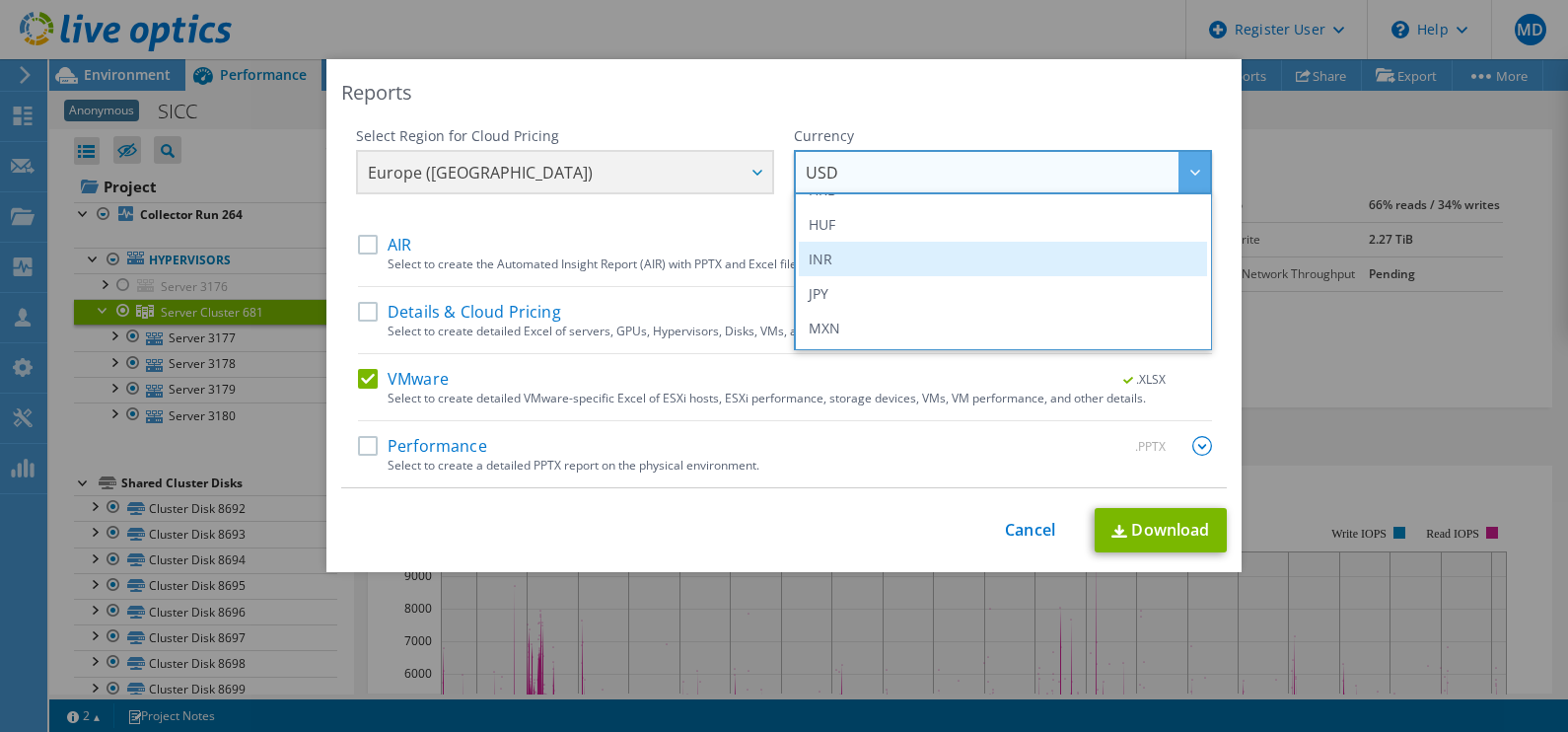
scroll to position [492, 0]
click at [962, 104] on div "Reports" at bounding box center [784, 93] width 886 height 28
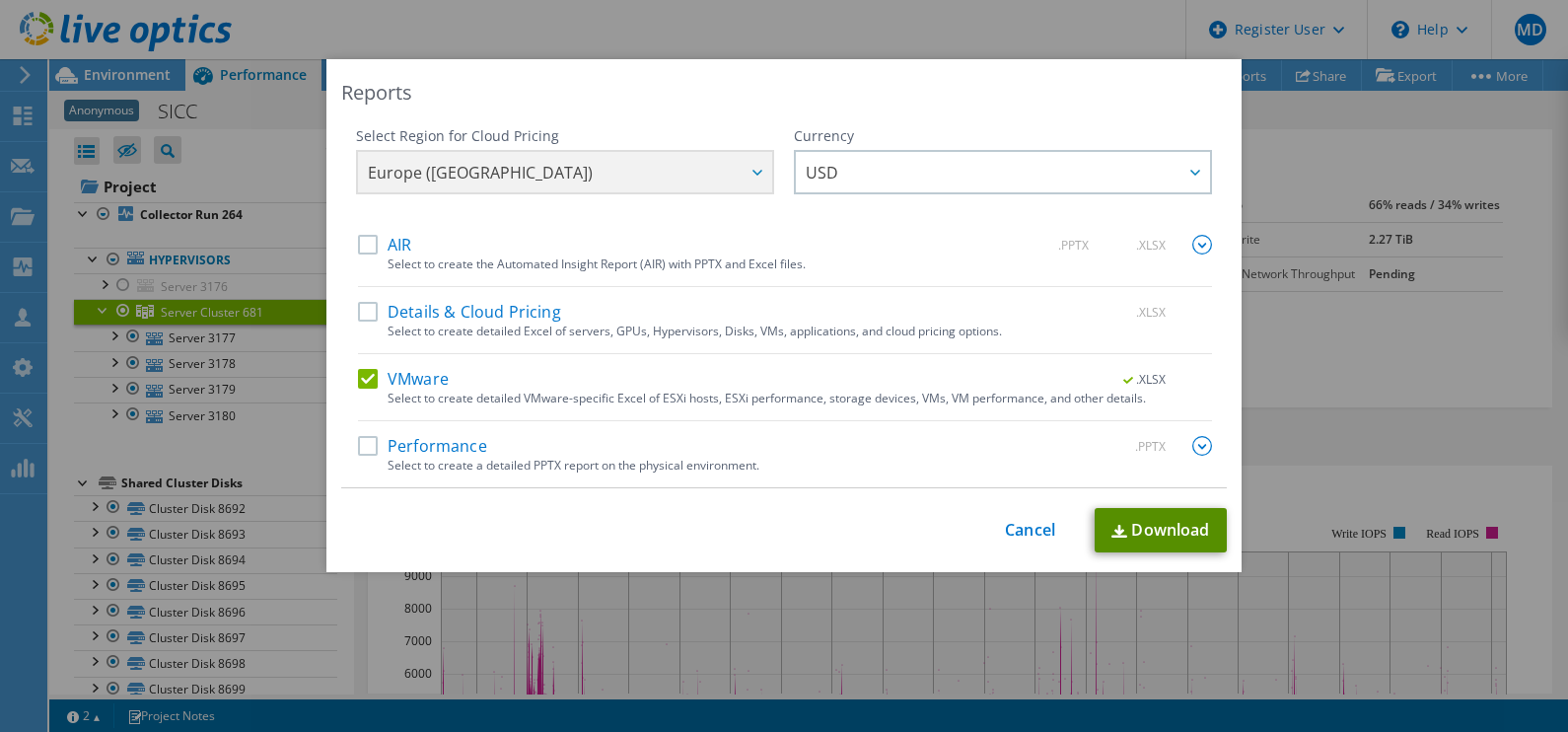
click at [1120, 516] on link "Download" at bounding box center [1161, 529] width 132 height 44
click at [1037, 520] on link "Cancel" at bounding box center [1030, 529] width 50 height 19
